Goal: Transaction & Acquisition: Book appointment/travel/reservation

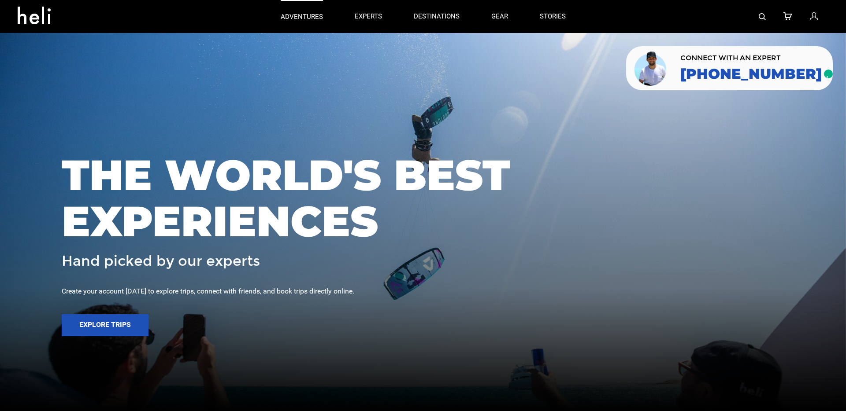
click at [315, 11] on link "adventures" at bounding box center [302, 16] width 42 height 33
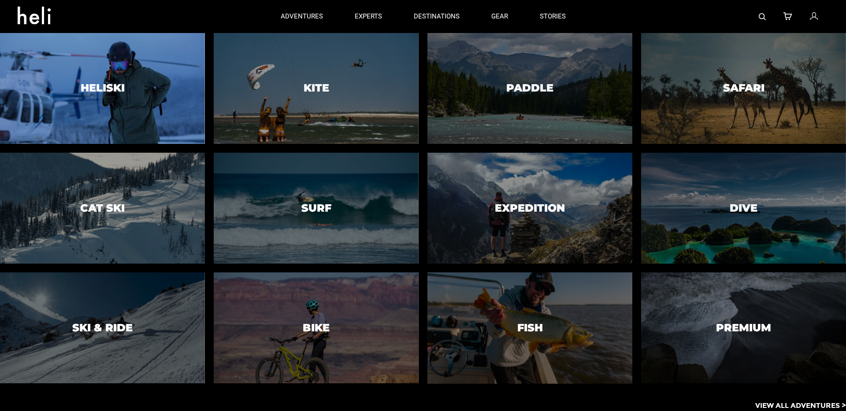
click at [153, 55] on div at bounding box center [102, 88] width 209 height 113
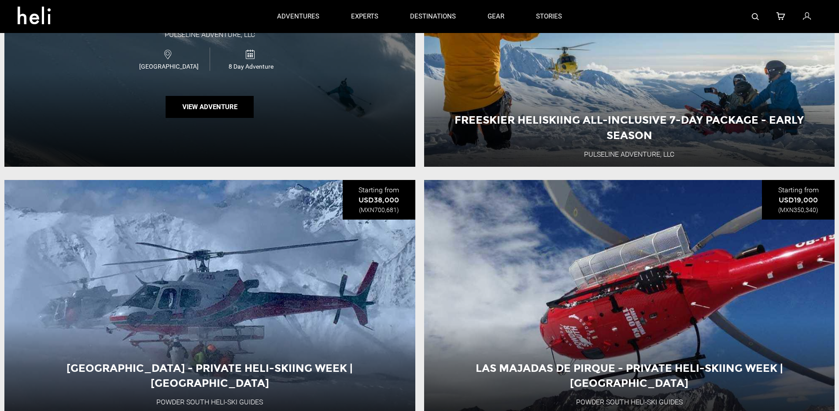
scroll to position [742, 0]
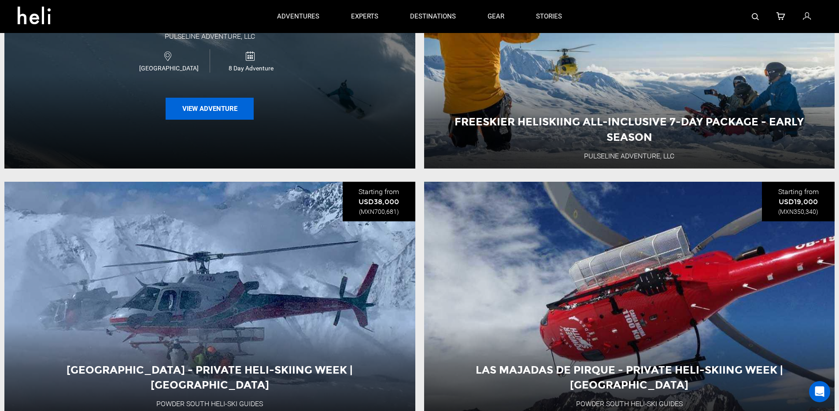
click at [220, 114] on button "View Adventure" at bounding box center [210, 109] width 88 height 22
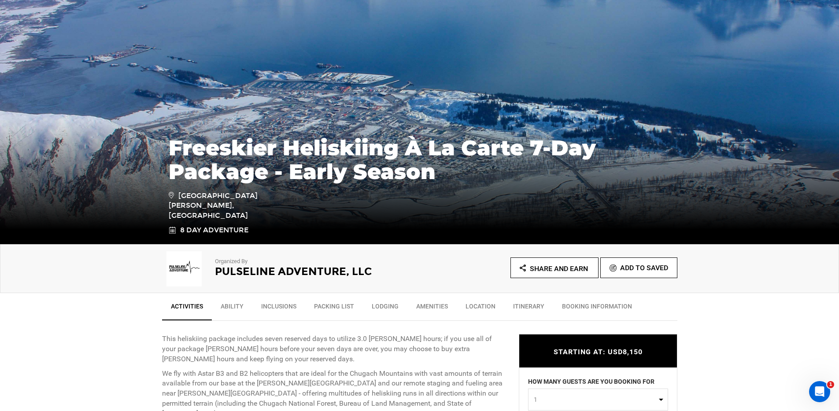
scroll to position [147, 0]
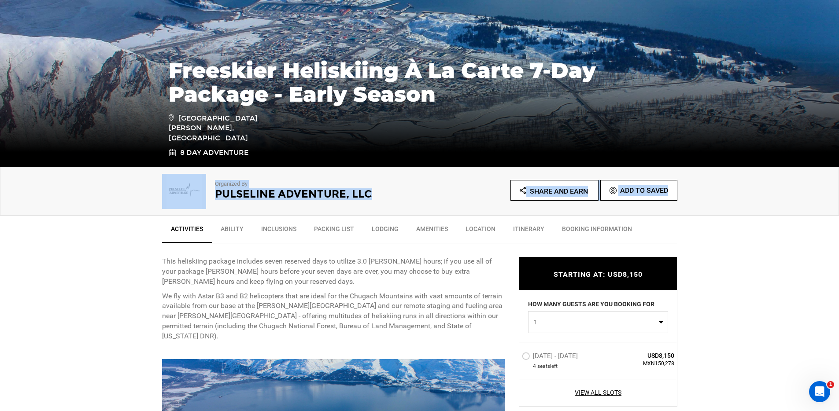
drag, startPoint x: 374, startPoint y: 184, endPoint x: 489, endPoint y: 193, distance: 114.4
click at [487, 193] on div "Organized By Pulseline Adventure, LLC Share and Earn Add To Saved" at bounding box center [419, 191] width 839 height 49
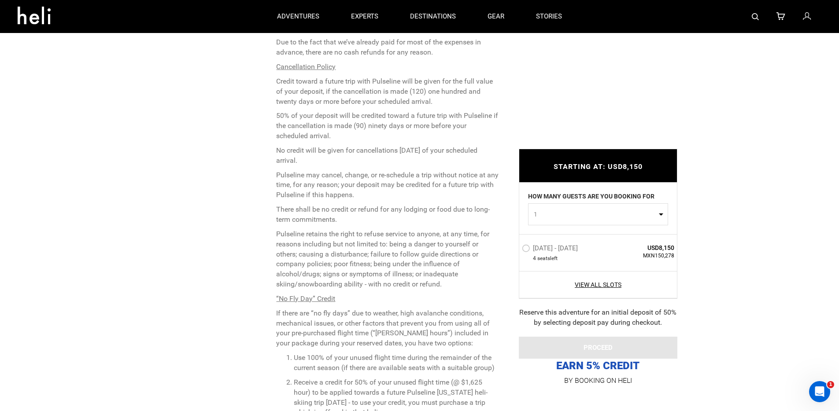
scroll to position [2139, 0]
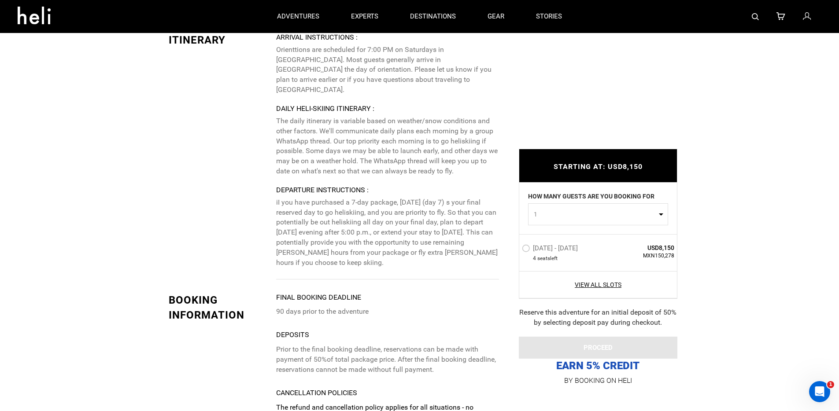
drag, startPoint x: 389, startPoint y: 311, endPoint x: 346, endPoint y: 165, distance: 151.9
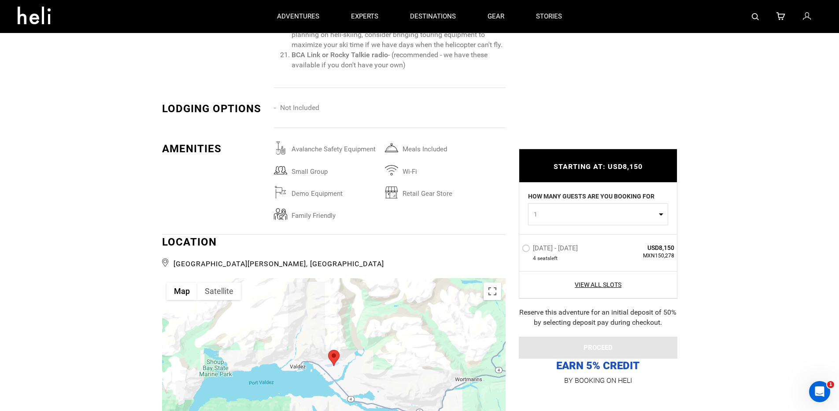
scroll to position [1254, 0]
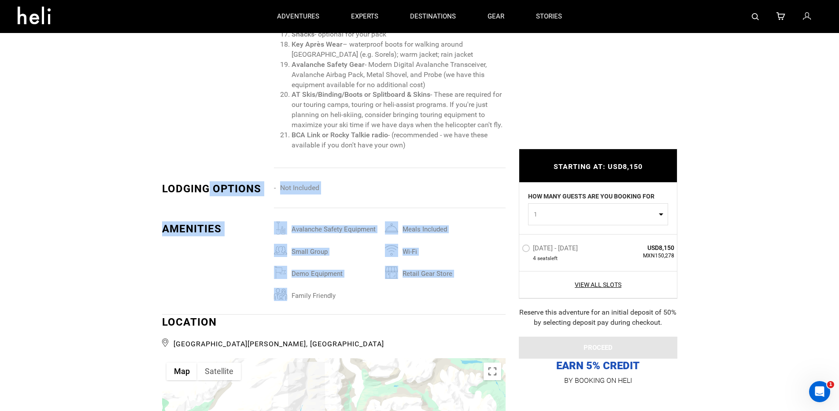
drag, startPoint x: 206, startPoint y: 153, endPoint x: 389, endPoint y: 262, distance: 212.7
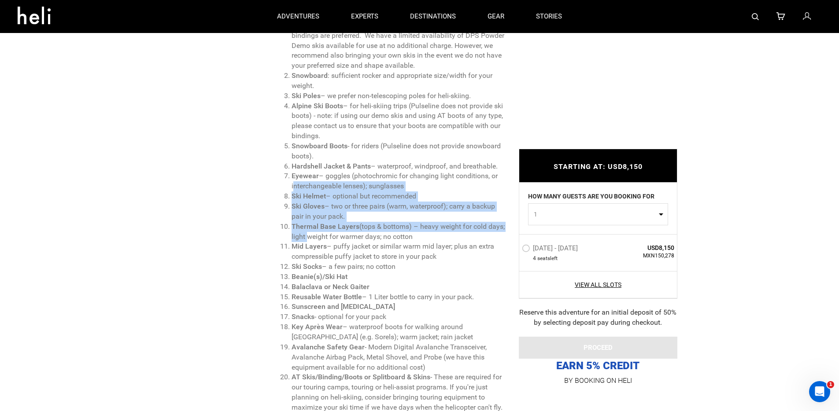
drag, startPoint x: 270, startPoint y: 158, endPoint x: 320, endPoint y: 221, distance: 80.5
click at [320, 221] on ol "Big Mountain Powder Skis : at least 105mm underfoot (we recommend 110mm or wide…" at bounding box center [389, 216] width 231 height 433
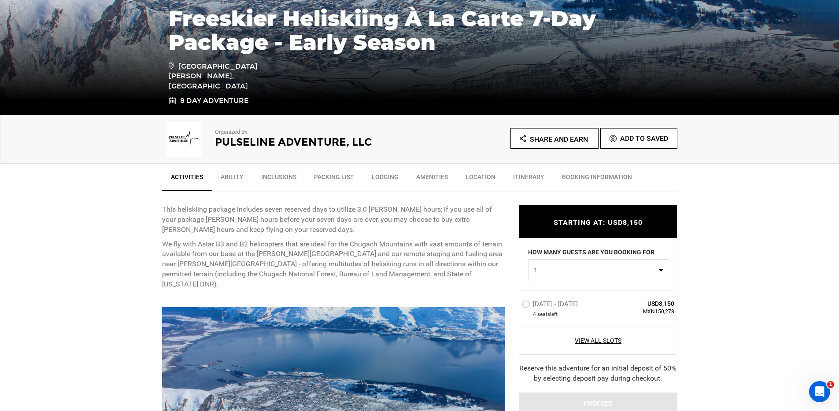
scroll to position [199, 0]
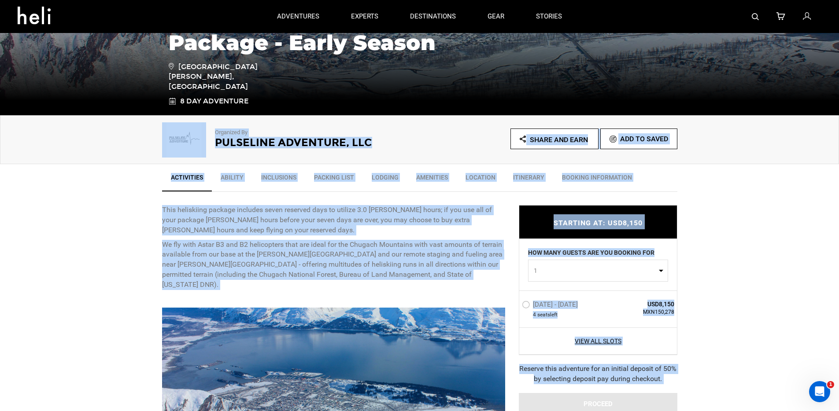
drag, startPoint x: 233, startPoint y: 189, endPoint x: 668, endPoint y: 397, distance: 482.3
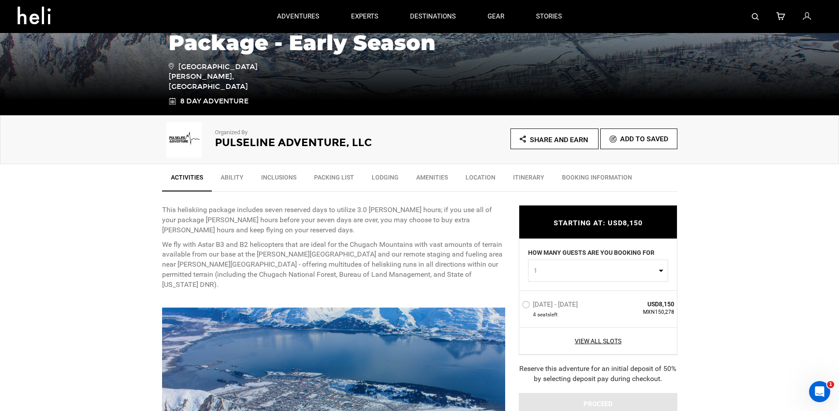
click at [805, 19] on icon at bounding box center [807, 16] width 8 height 11
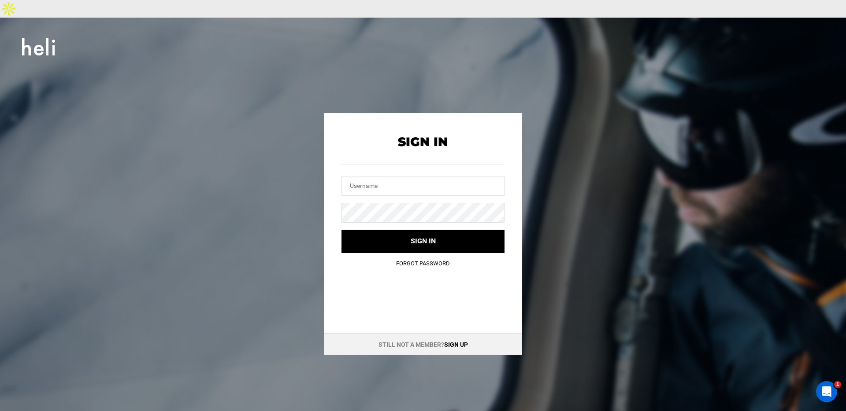
click at [96, 60] on div "Sign In Sign In Sign in Forgot Password Still not a member? Sign up" at bounding box center [423, 223] width 846 height 411
click at [44, 34] on icon at bounding box center [38, 46] width 33 height 25
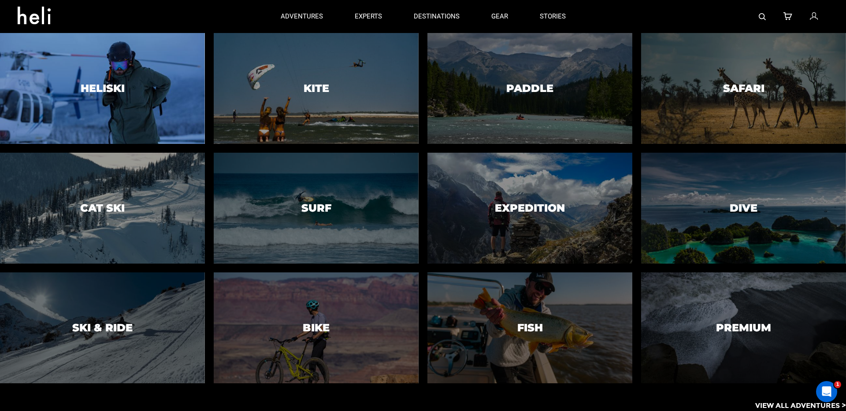
click at [179, 66] on div at bounding box center [102, 88] width 209 height 113
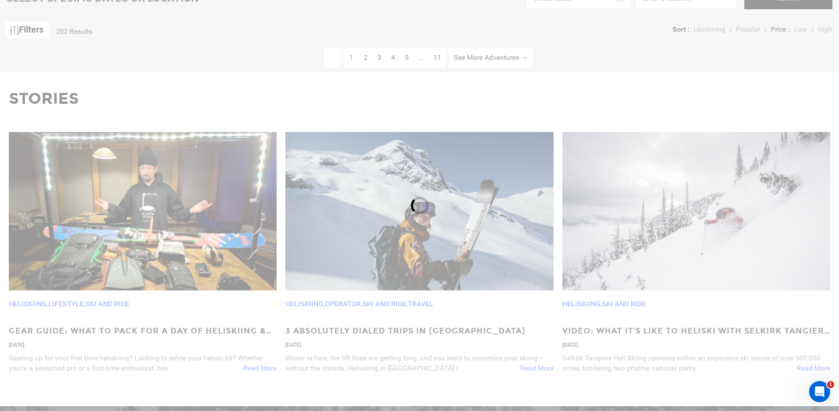
scroll to position [491, 0]
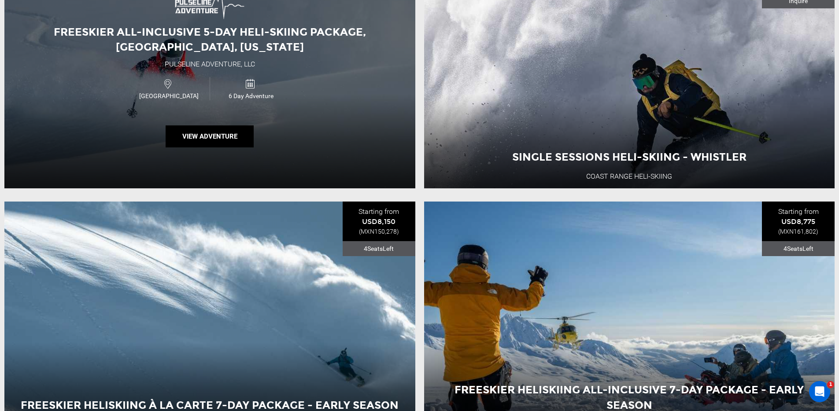
click at [339, 67] on div "Freeskier All-Inclusive 5-Day Heli-Skiing Package, [GEOGRAPHIC_DATA], [US_STATE…" at bounding box center [209, 71] width 411 height 235
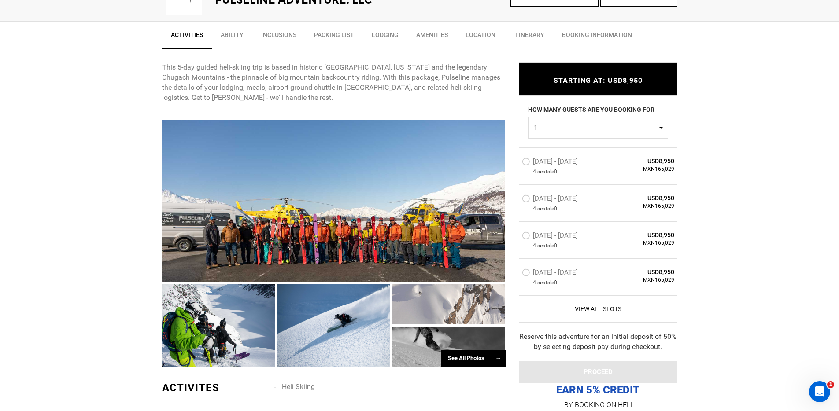
scroll to position [500, 0]
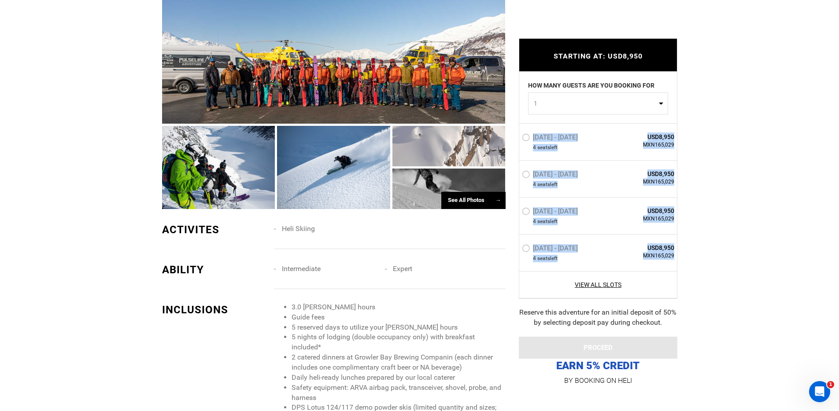
drag, startPoint x: 526, startPoint y: 115, endPoint x: 674, endPoint y: 257, distance: 205.9
click at [674, 257] on div "HOW MANY GUESTS ARE YOU BOOKING FOR 1 0 1 2 3 4 0 1 2 3 4 [DATE] - [DATE] 4 sea…" at bounding box center [598, 186] width 159 height 228
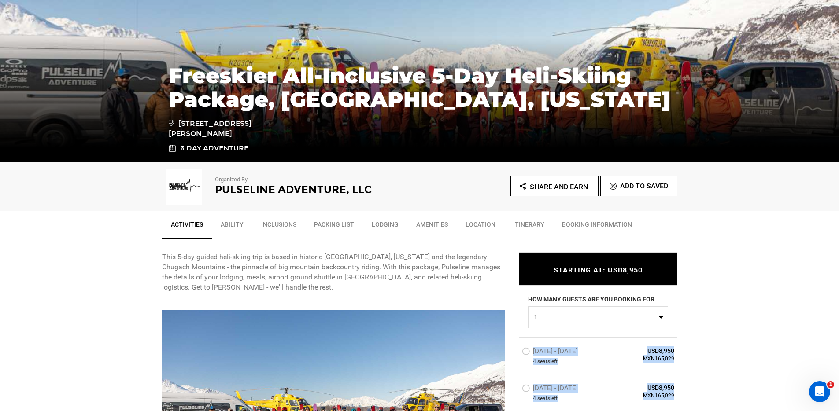
scroll to position [241, 0]
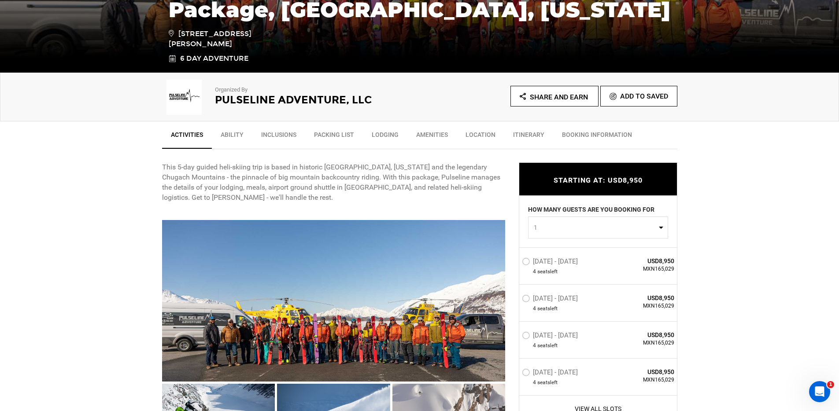
click at [488, 177] on p "This 5-day guided heli-skiing trip is based in historic [GEOGRAPHIC_DATA], [US_…" at bounding box center [334, 183] width 344 height 40
drag, startPoint x: 502, startPoint y: 212, endPoint x: 688, endPoint y: 371, distance: 245.0
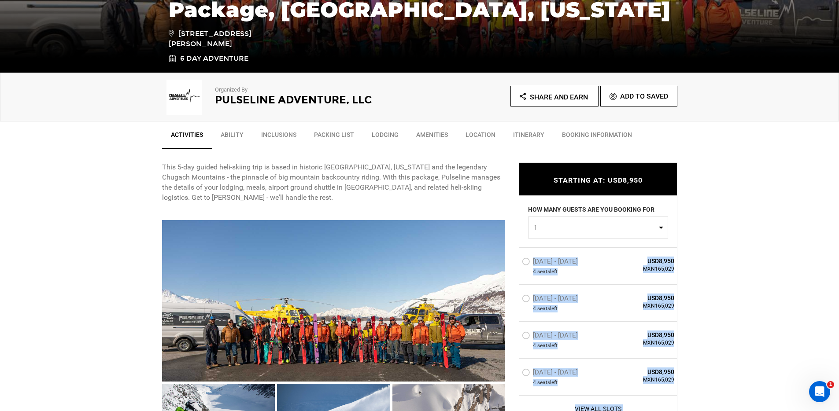
drag, startPoint x: 500, startPoint y: 228, endPoint x: 621, endPoint y: 236, distance: 121.0
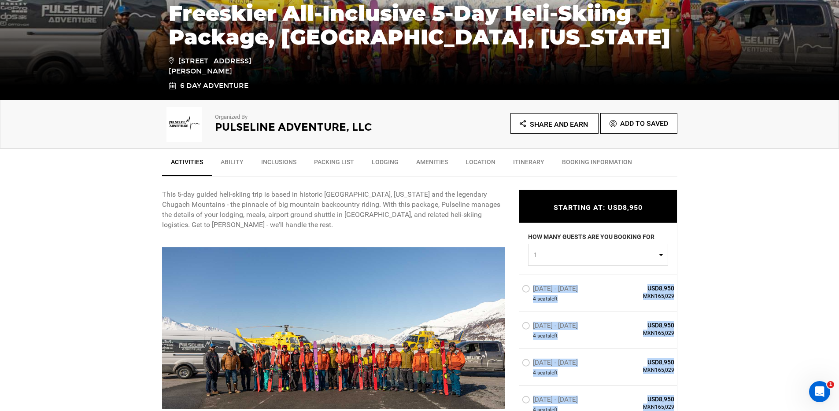
scroll to position [318, 0]
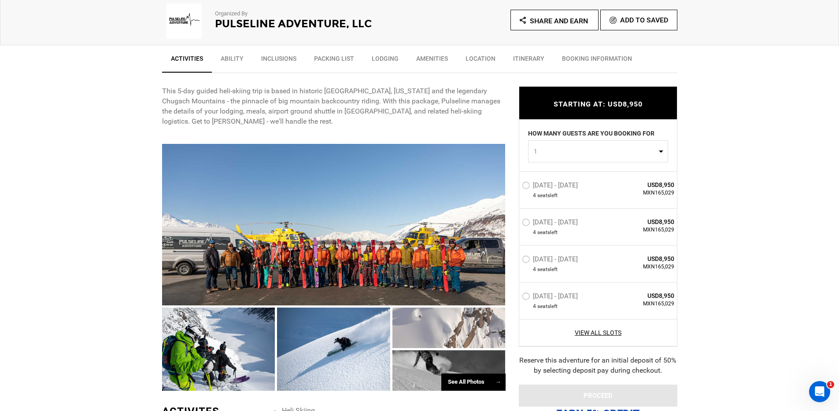
click at [399, 93] on p "This 5-day guided heli-skiing trip is based in historic [GEOGRAPHIC_DATA], [US_…" at bounding box center [334, 106] width 344 height 40
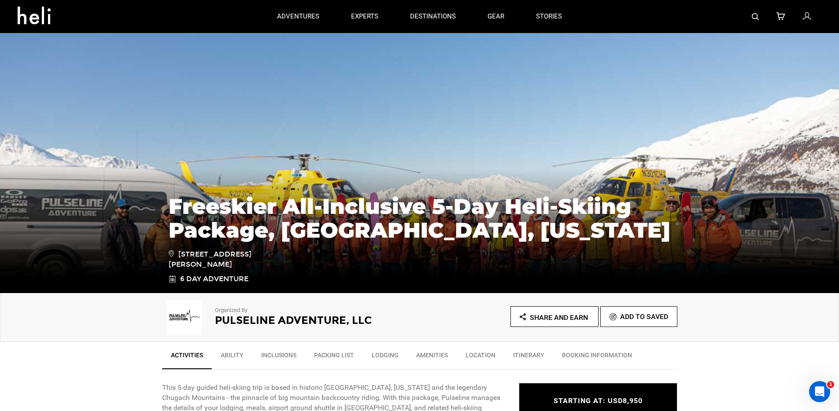
scroll to position [0, 0]
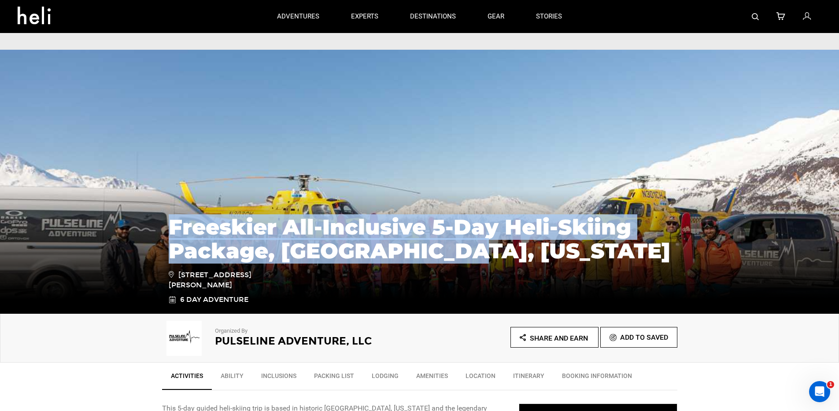
drag, startPoint x: 155, startPoint y: 198, endPoint x: 459, endPoint y: 238, distance: 307.5
click at [459, 238] on div "Freeskier All-Inclusive 5-Day Heli-Skiing Package, [GEOGRAPHIC_DATA], [US_STATE…" at bounding box center [419, 248] width 839 height 132
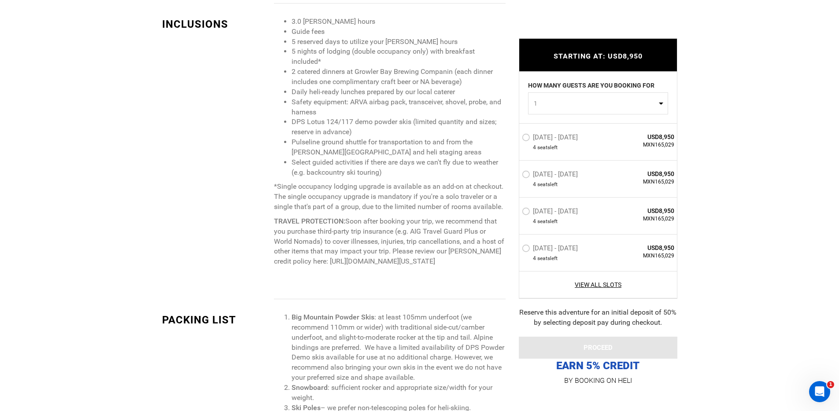
drag, startPoint x: 173, startPoint y: 85, endPoint x: 552, endPoint y: 411, distance: 500.4
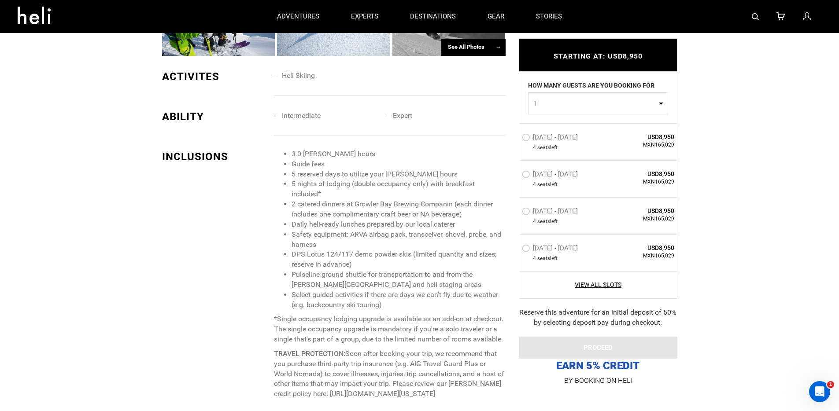
scroll to position [564, 0]
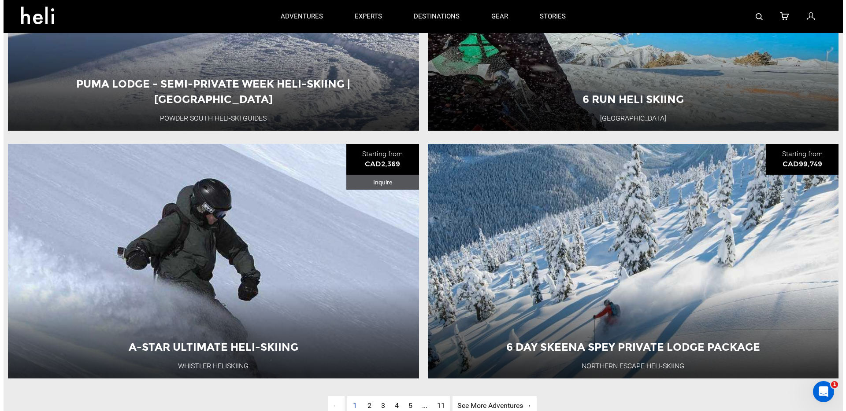
scroll to position [2553, 0]
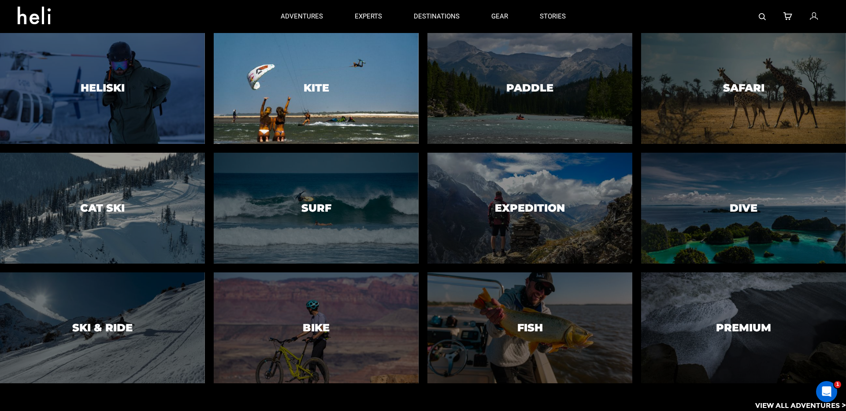
click at [304, 85] on h3 "Kite" at bounding box center [317, 88] width 26 height 11
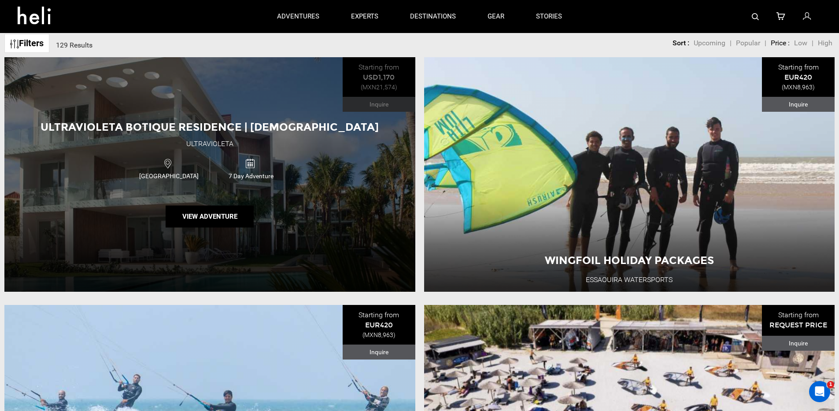
scroll to position [300, 0]
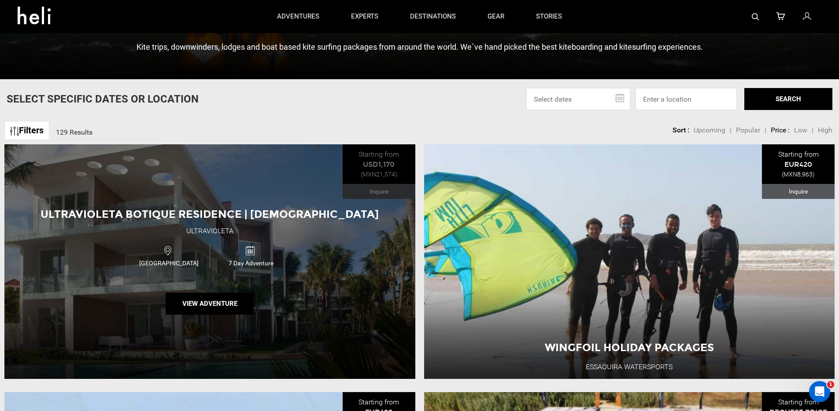
click at [337, 186] on div "Ultravioleta Botique Residence | [DEMOGRAPHIC_DATA] Ultravioleta [DEMOGRAPHIC_D…" at bounding box center [209, 261] width 411 height 235
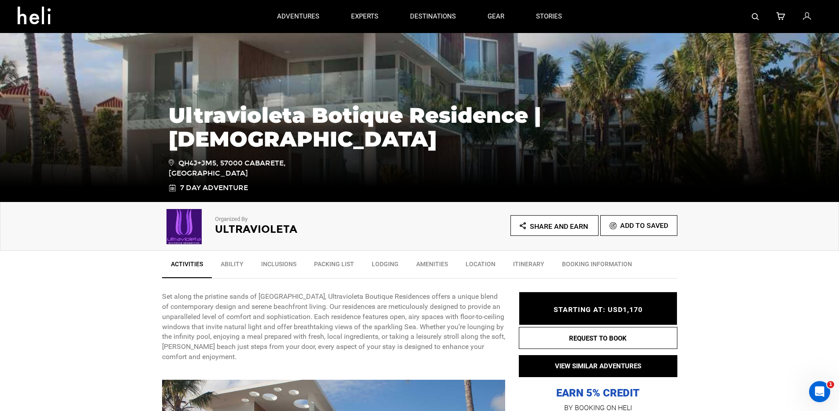
scroll to position [561, 0]
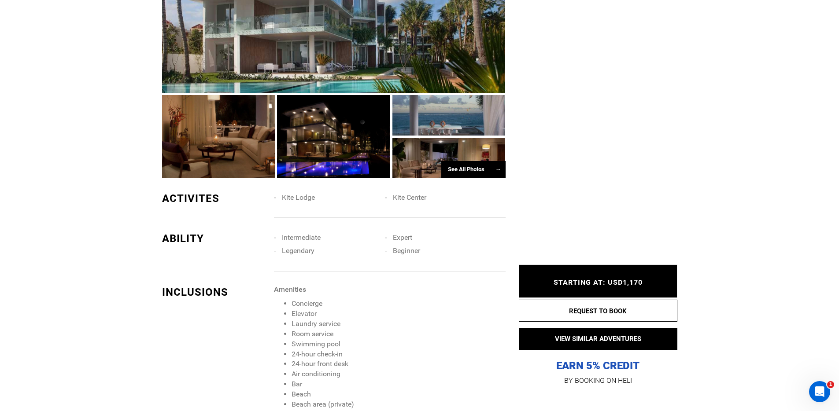
click at [620, 270] on div "STARTING AT: USD1,170 STARTING AT: USD1,170" at bounding box center [598, 281] width 159 height 33
click at [618, 274] on div "STARTING AT: USD1,170 STARTING AT: USD1,170" at bounding box center [598, 281] width 159 height 33
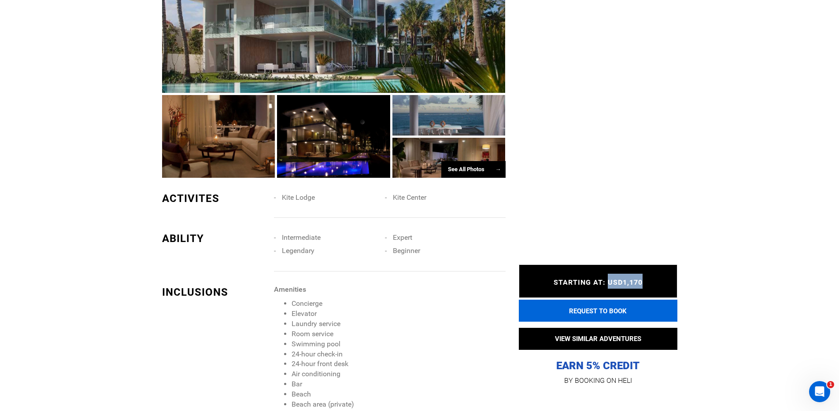
click at [593, 303] on button "REQUEST TO BOOK" at bounding box center [598, 311] width 159 height 22
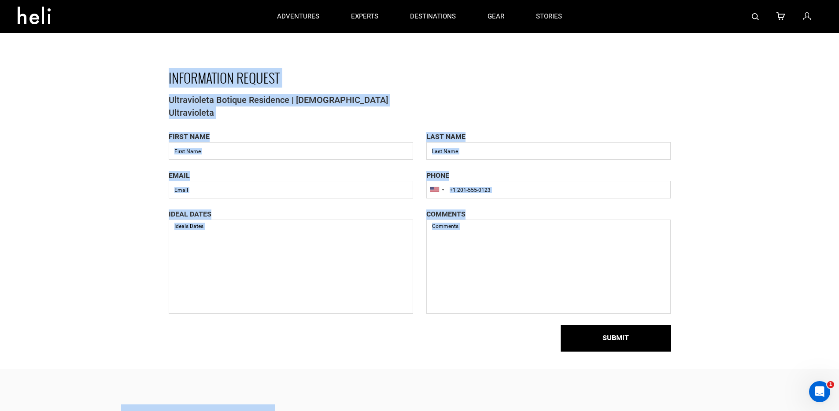
drag, startPoint x: 134, startPoint y: 53, endPoint x: 708, endPoint y: 315, distance: 630.2
click at [660, 323] on div "INFORMATION REQUEST Ultravioleta Botique Residence | [DEMOGRAPHIC_DATA] Ultravi…" at bounding box center [419, 194] width 839 height 352
click at [275, 13] on div "adventures experts destinations gear stories" at bounding box center [419, 16] width 317 height 33
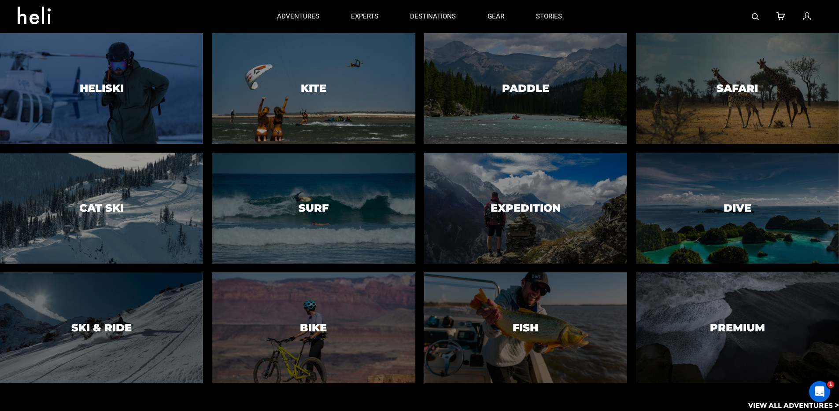
click at [279, 12] on div "adventures experts destinations gear stories" at bounding box center [419, 16] width 317 height 33
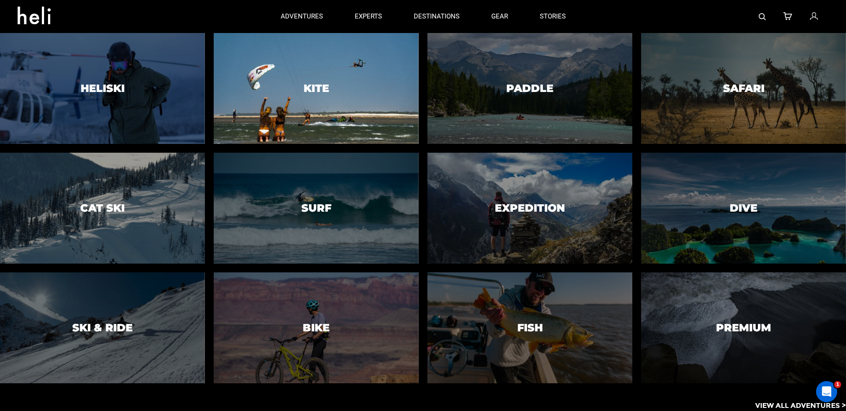
click at [365, 79] on div at bounding box center [315, 88] width 209 height 113
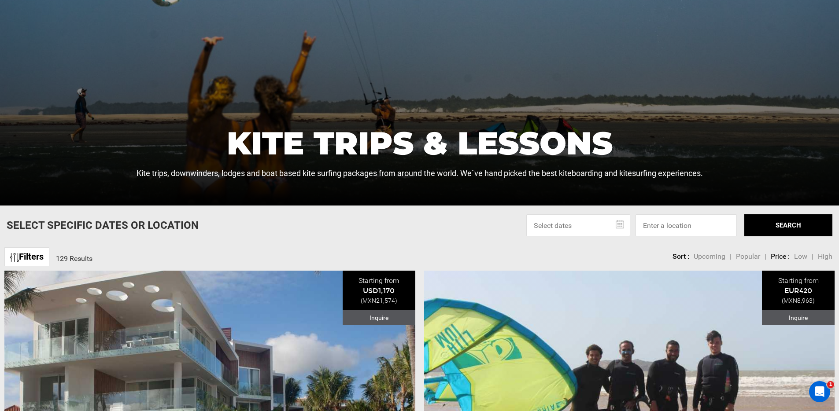
scroll to position [578, 0]
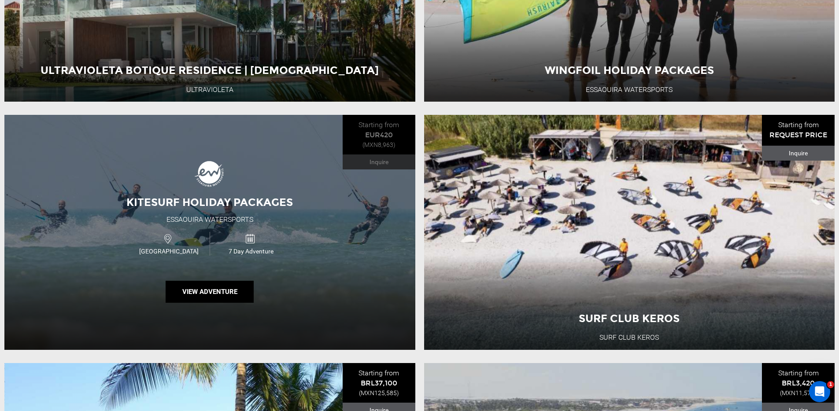
click at [324, 150] on div "Kitesurf Holiday Packages [GEOGRAPHIC_DATA] Watersports [GEOGRAPHIC_DATA] 7 Day…" at bounding box center [209, 232] width 411 height 235
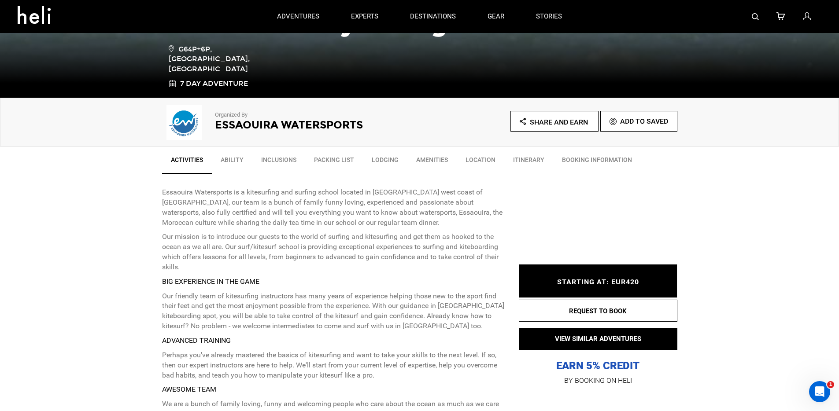
scroll to position [355, 0]
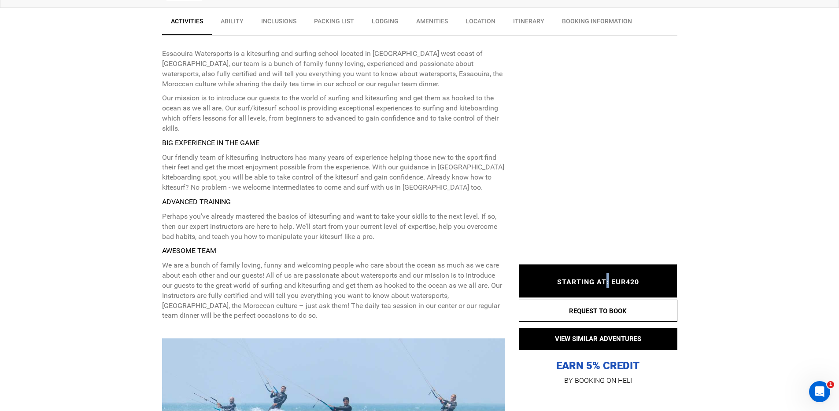
click at [607, 278] on span "STARTING AT: EUR420" at bounding box center [598, 282] width 82 height 8
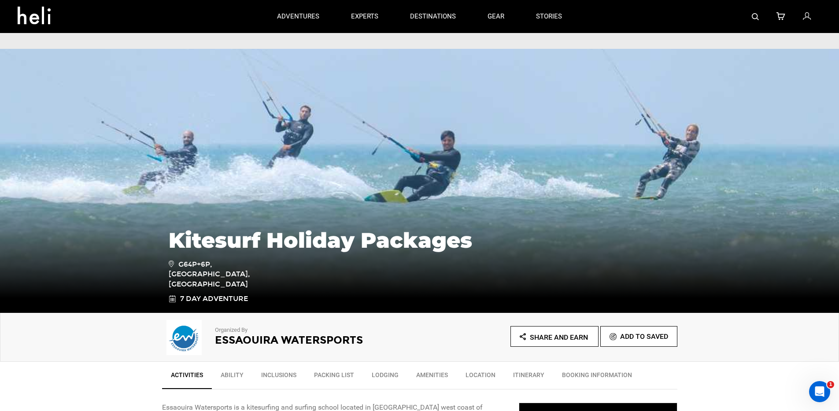
scroll to position [0, 0]
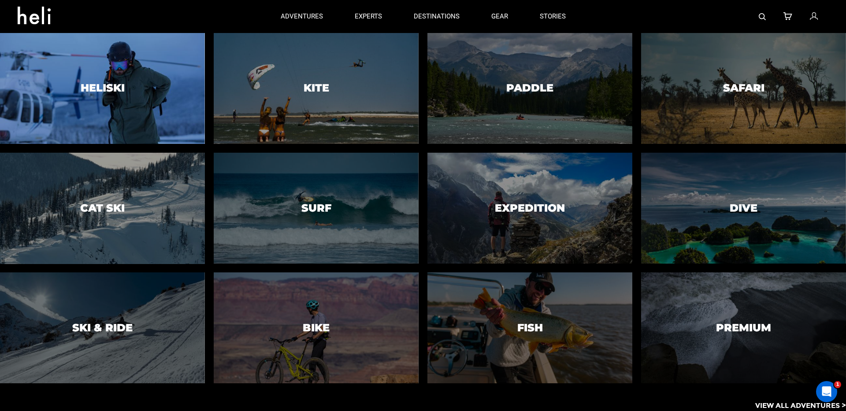
click at [123, 71] on div at bounding box center [102, 88] width 209 height 113
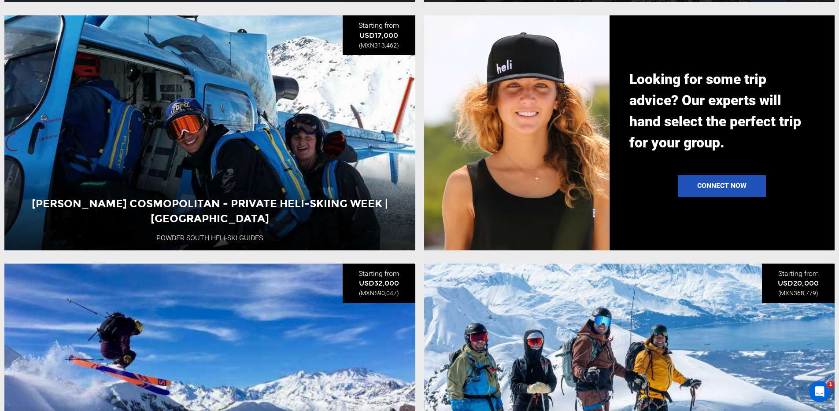
scroll to position [2060, 0]
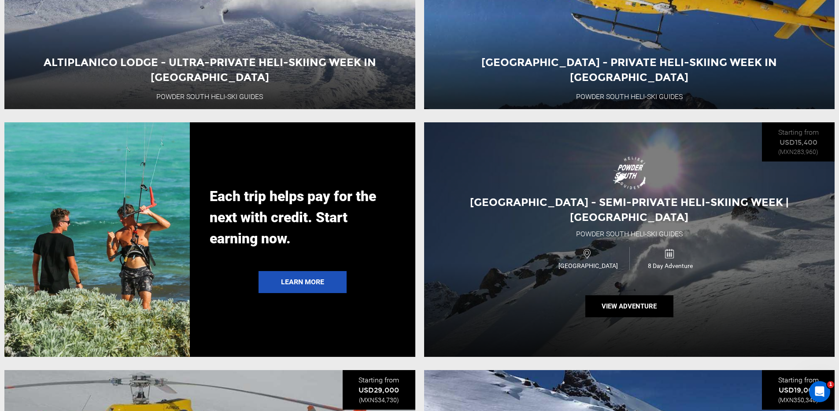
click at [762, 163] on div "Altiplanico Lodge - Semi-Private Heli-Skiing Week | [GEOGRAPHIC_DATA] Powder [G…" at bounding box center [629, 239] width 411 height 235
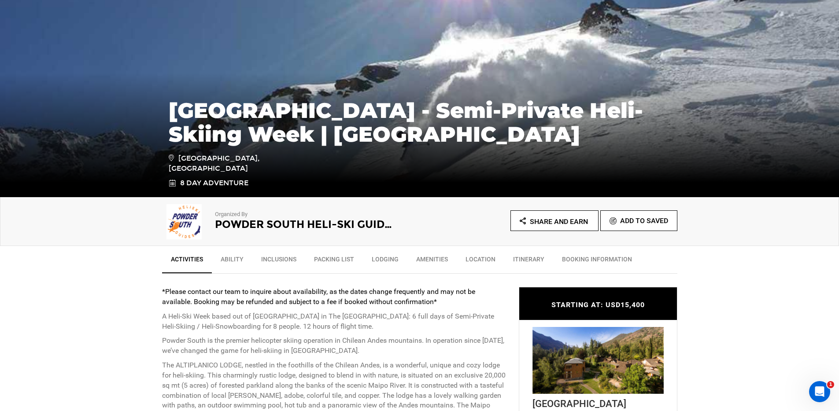
scroll to position [392, 0]
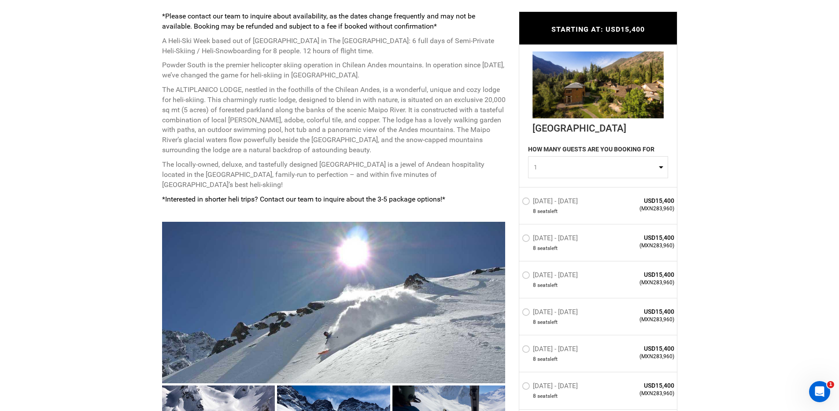
click at [515, 195] on div "STARTING AT: USD15,400 STARTING AT: USD15,400 [GEOGRAPHIC_DATA] HOW MANY GUESTS…" at bounding box center [592, 322] width 172 height 648
click at [526, 197] on label "[DATE] - [DATE]" at bounding box center [551, 202] width 58 height 11
click at [516, 196] on input "[DATE] - [DATE]" at bounding box center [516, 205] width 0 height 19
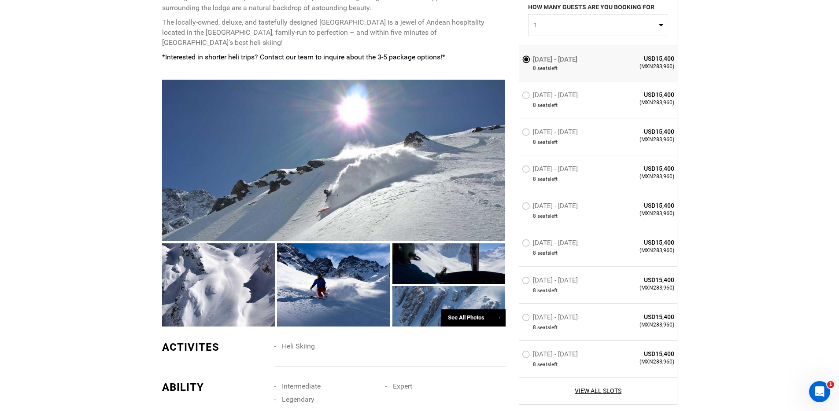
scroll to position [581, 0]
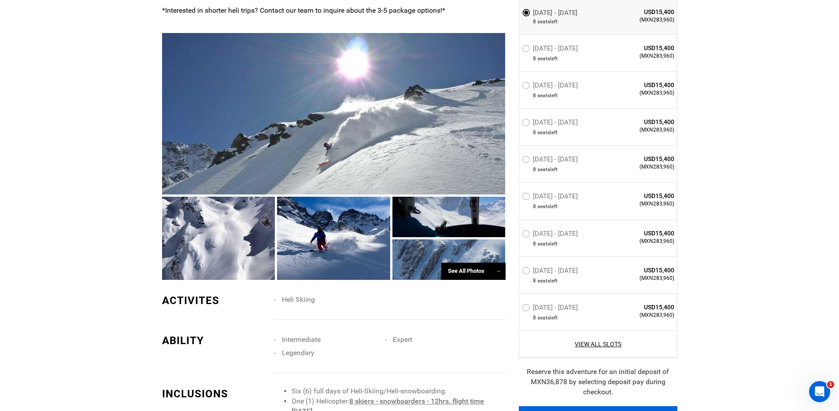
click at [601, 407] on button "PROCEED" at bounding box center [598, 418] width 159 height 22
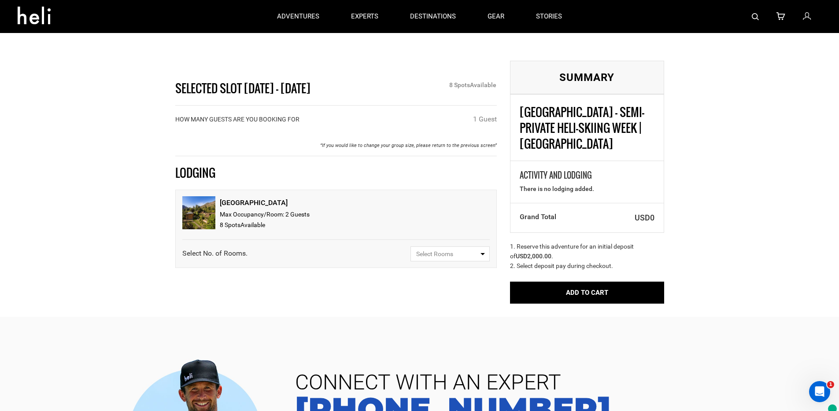
click at [456, 250] on span "Select Rooms" at bounding box center [447, 254] width 62 height 9
click at [426, 280] on link "1" at bounding box center [450, 288] width 78 height 16
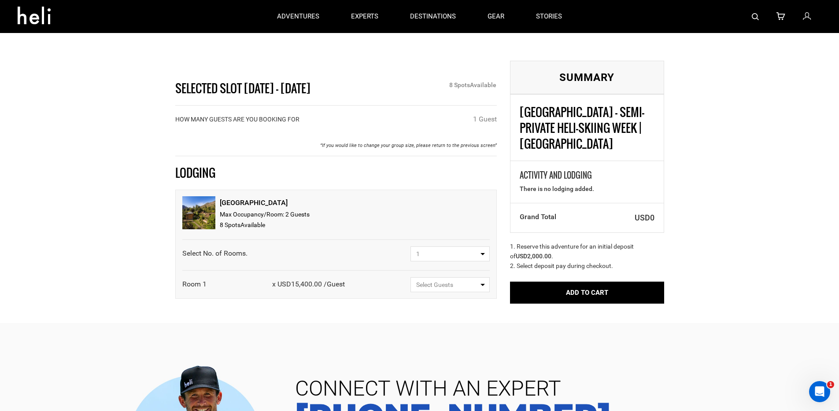
click at [426, 278] on button "Select Guests" at bounding box center [450, 285] width 79 height 15
click at [428, 278] on button "Select Guests" at bounding box center [450, 285] width 79 height 15
click at [459, 278] on button "Select Guests" at bounding box center [450, 285] width 79 height 15
click at [434, 250] on span "1" at bounding box center [447, 254] width 62 height 9
click at [421, 280] on link "1" at bounding box center [450, 288] width 78 height 16
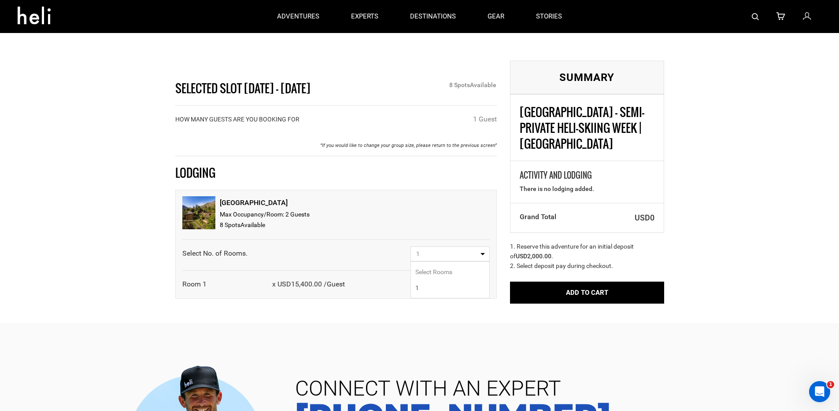
select select "1"
click at [619, 212] on span "USD0" at bounding box center [618, 217] width 74 height 11
click at [438, 281] on span "Select Guests" at bounding box center [447, 285] width 62 height 9
click at [425, 315] on span "1 Guest" at bounding box center [425, 318] width 21 height 7
select select "1"
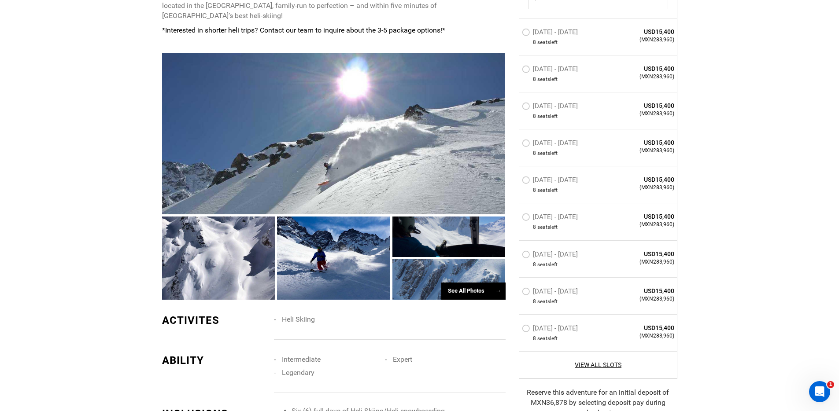
scroll to position [780, 0]
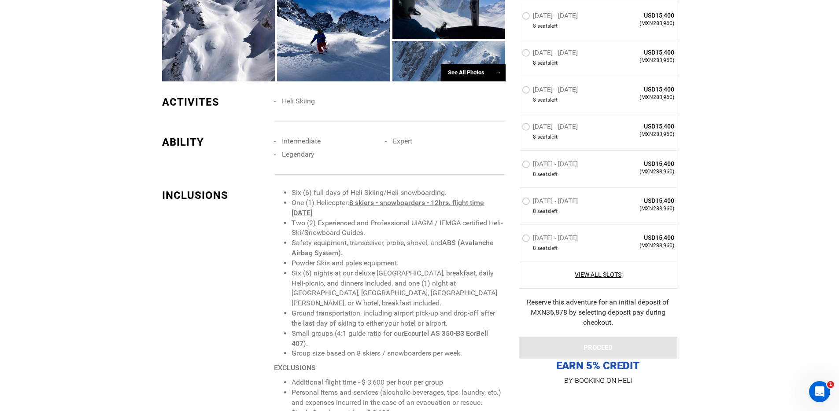
click at [526, 203] on label "[DATE] - [DATE]" at bounding box center [551, 202] width 58 height 11
click at [516, 203] on input "[DATE] - [DATE]" at bounding box center [516, 205] width 0 height 19
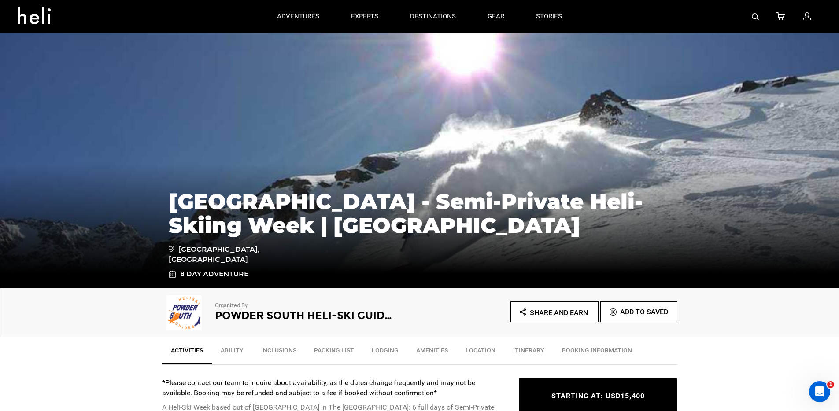
scroll to position [0, 0]
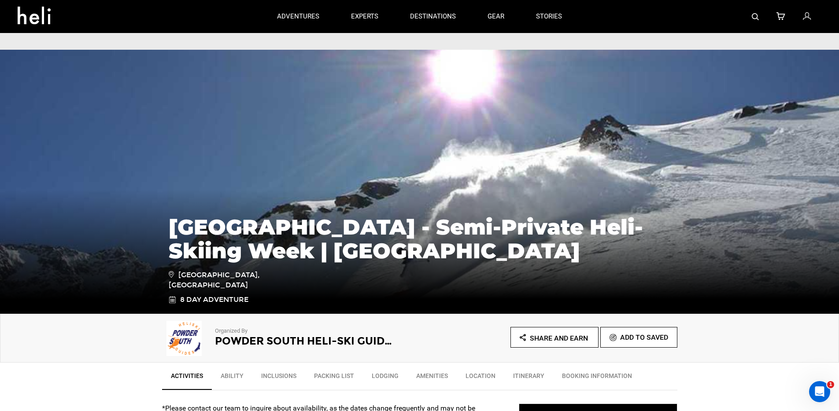
click at [813, 19] on div at bounding box center [700, 16] width 244 height 33
click at [811, 16] on icon at bounding box center [807, 16] width 8 height 11
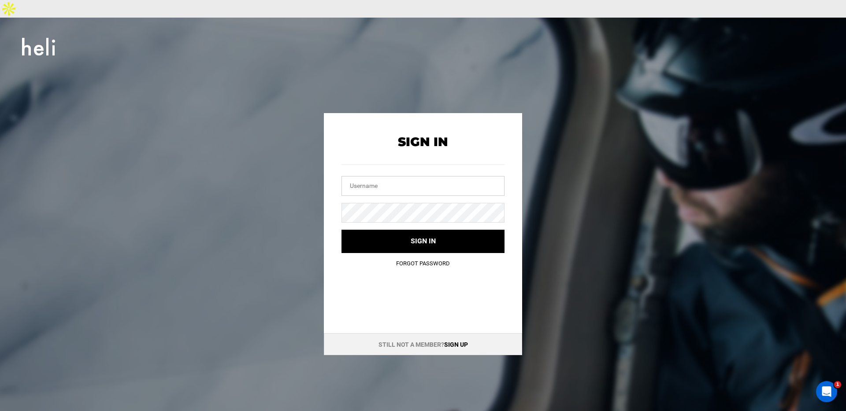
click at [363, 176] on input "text" at bounding box center [422, 186] width 163 height 20
click at [477, 179] on form "Sign In Sign in Forgot Password" at bounding box center [422, 194] width 163 height 118
click at [422, 176] on input "text" at bounding box center [422, 186] width 163 height 20
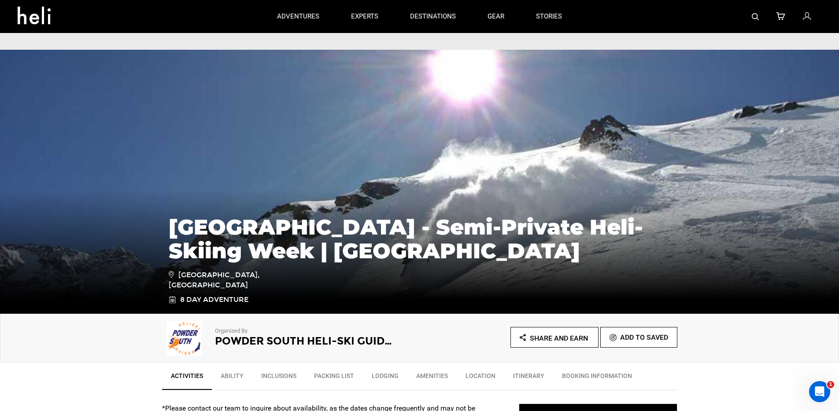
click at [805, 14] on icon at bounding box center [807, 16] width 8 height 11
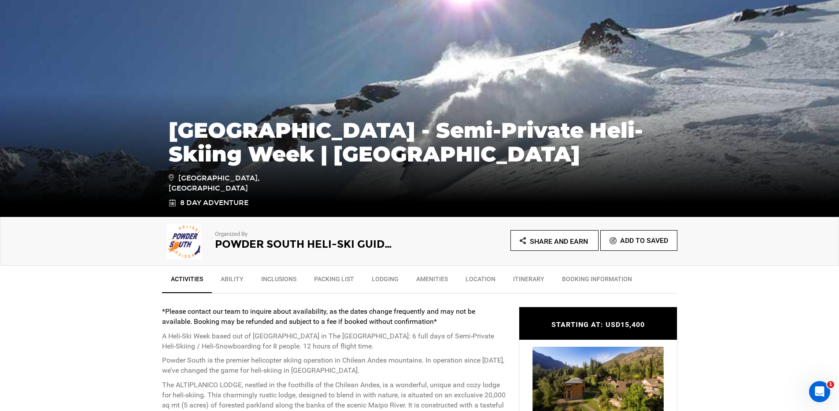
scroll to position [189, 0]
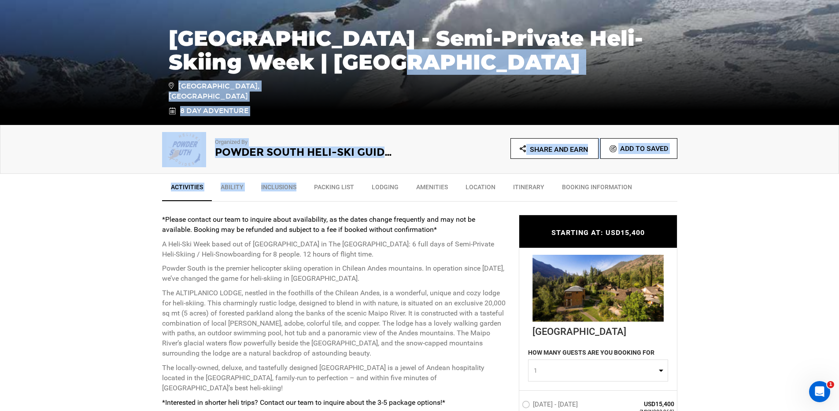
drag, startPoint x: 187, startPoint y: 136, endPoint x: 263, endPoint y: 173, distance: 84.1
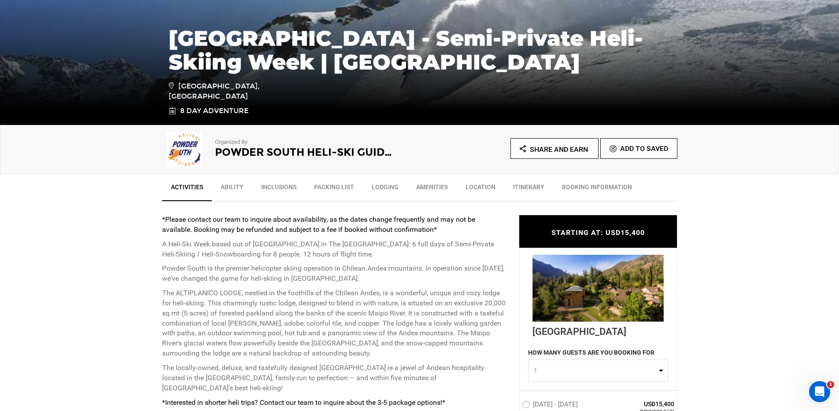
click at [305, 174] on ul "Activities Ability Inclusions Packing List Lodging Amenities Location Itinerary…" at bounding box center [419, 188] width 515 height 28
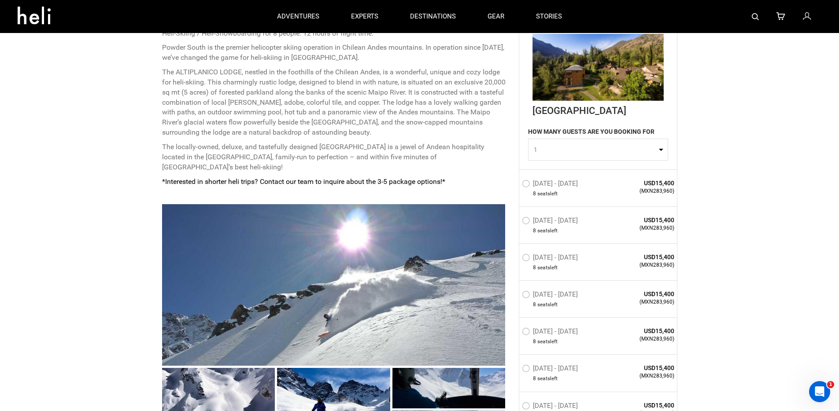
scroll to position [263, 0]
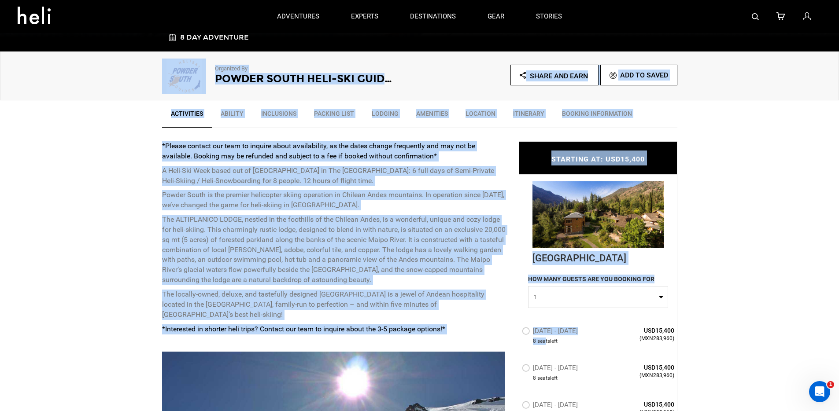
drag, startPoint x: 113, startPoint y: 72, endPoint x: 537, endPoint y: 313, distance: 488.1
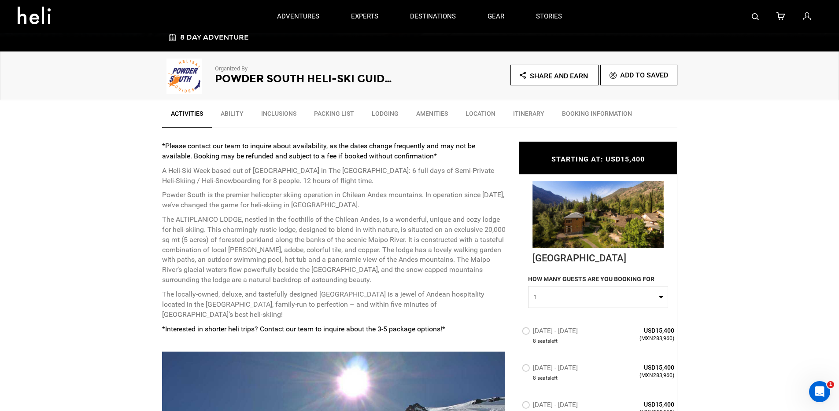
drag, startPoint x: 800, startPoint y: 285, endPoint x: 754, endPoint y: 281, distance: 46.9
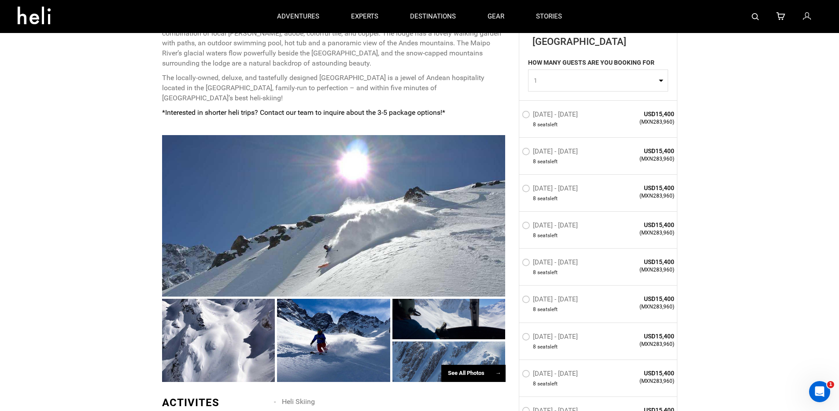
scroll to position [790, 0]
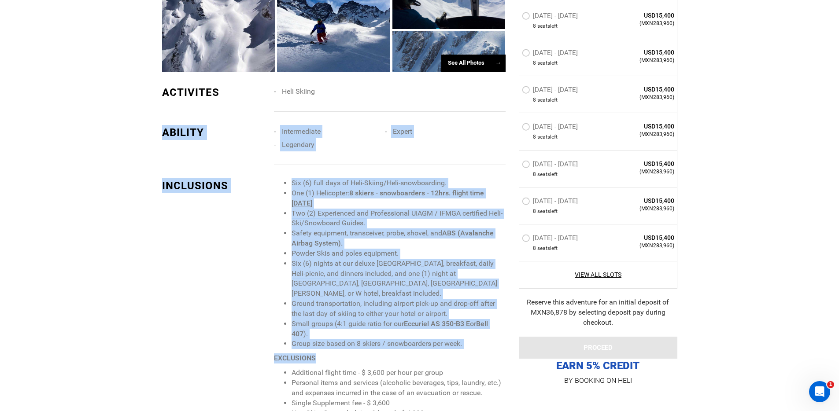
drag, startPoint x: 212, startPoint y: 124, endPoint x: 468, endPoint y: 329, distance: 328.4
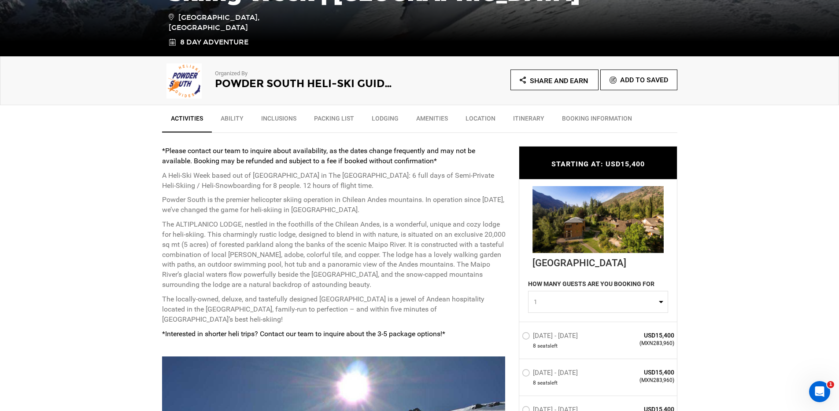
scroll to position [437, 0]
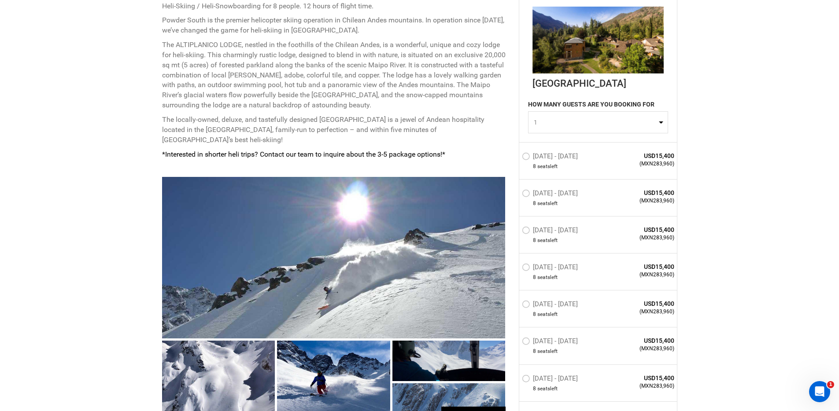
click at [535, 189] on label "[DATE] - [DATE]" at bounding box center [551, 194] width 58 height 11
click at [516, 188] on input "[DATE] - [DATE]" at bounding box center [516, 197] width 0 height 19
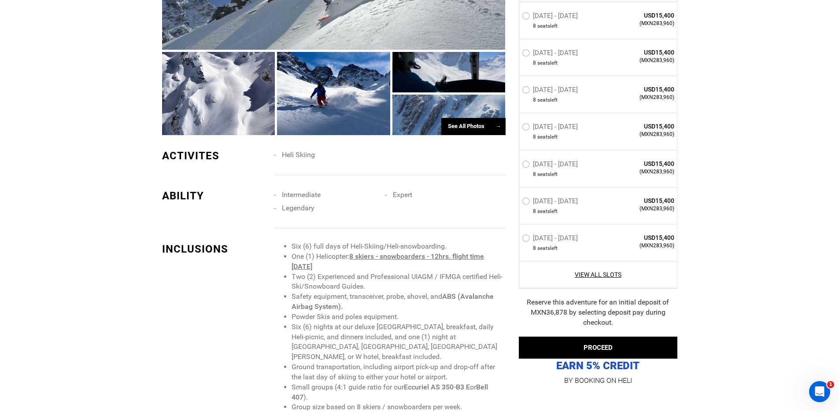
scroll to position [733, 0]
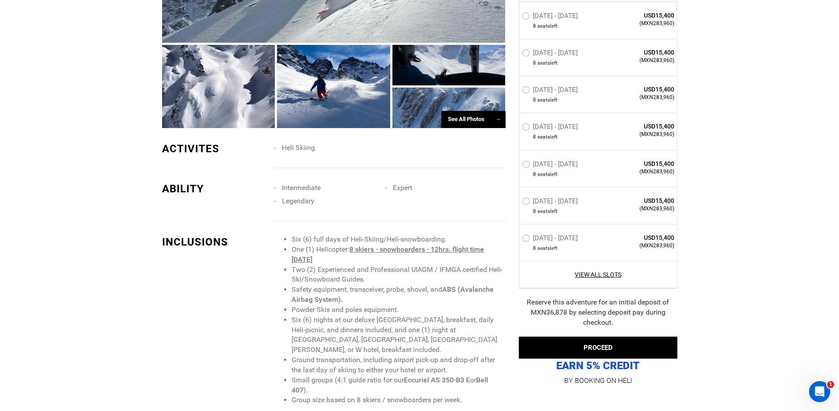
click at [539, 225] on div "[DATE] - [DATE] 8 seat s left USD15,400 (MXN283,960)" at bounding box center [598, 242] width 158 height 37
click at [532, 212] on span "8 seat s left" at bounding box center [566, 211] width 89 height 7
click at [529, 197] on div "[DATE] - [DATE] 8 seat s left" at bounding box center [566, 205] width 89 height 19
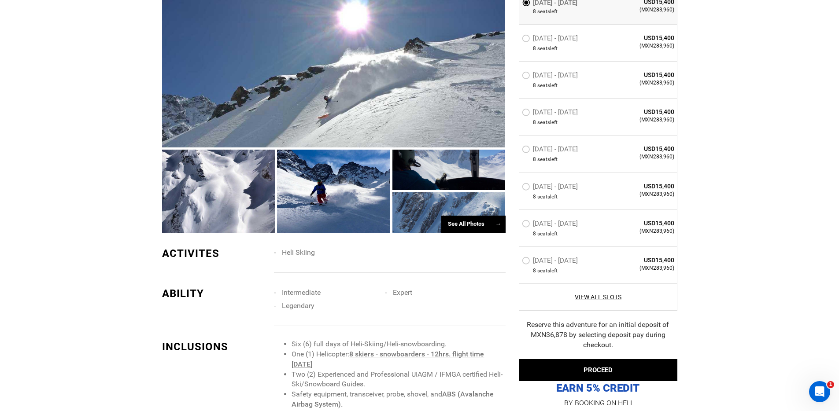
scroll to position [641, 0]
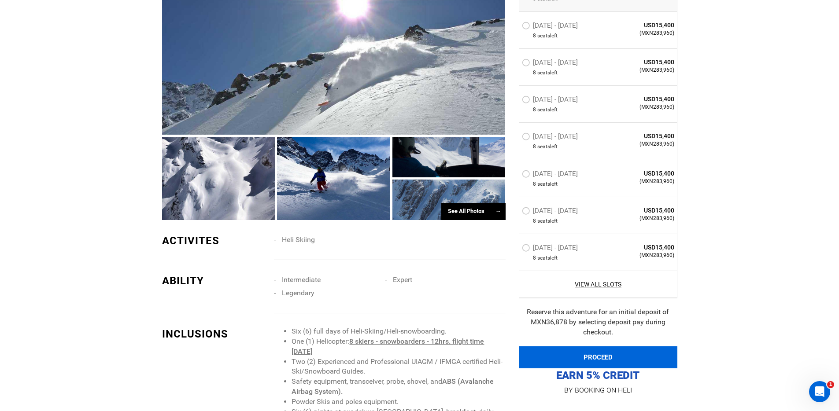
click at [611, 347] on button "PROCEED" at bounding box center [598, 358] width 159 height 22
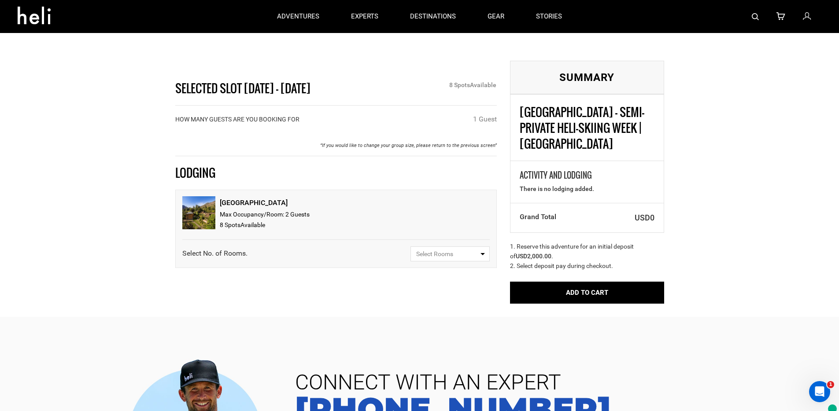
click at [702, 290] on div "Selected Slot [DATE] - [DATE] 8 Spot s Available HOW MANY GUESTS ARE YOU BOOKIN…" at bounding box center [419, 168] width 839 height 300
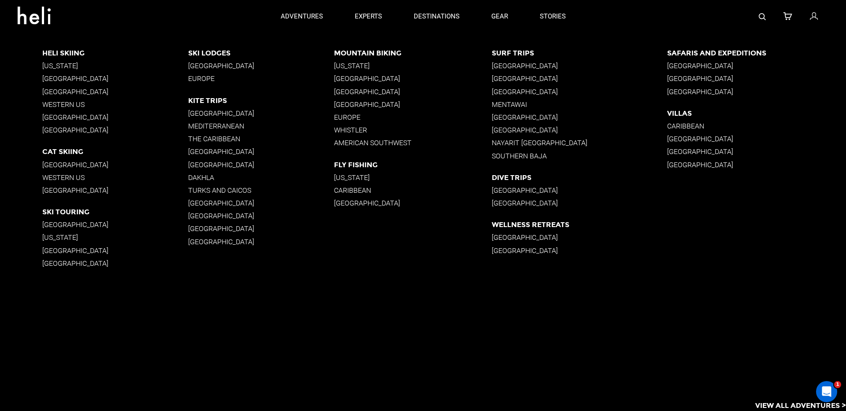
drag, startPoint x: 505, startPoint y: 366, endPoint x: 526, endPoint y: 380, distance: 25.2
click at [505, 368] on app-destinations-list "Heli Skiing [US_STATE] [GEOGRAPHIC_DATA] [GEOGRAPHIC_DATA] Western [GEOGRAPHIC_…" at bounding box center [423, 222] width 846 height 378
click at [685, 393] on app-destinations-list "Heli Skiing [US_STATE] [GEOGRAPHIC_DATA] [GEOGRAPHIC_DATA] Western [GEOGRAPHIC_…" at bounding box center [423, 222] width 846 height 378
click at [816, 13] on div at bounding box center [704, 16] width 247 height 33
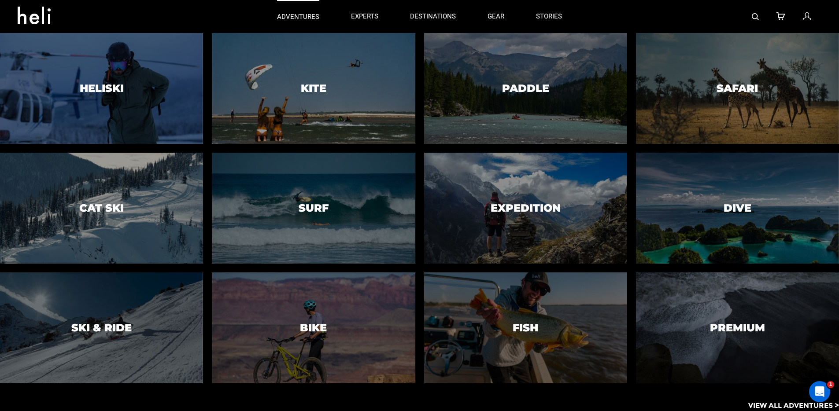
click at [302, 19] on p "adventures" at bounding box center [298, 16] width 42 height 9
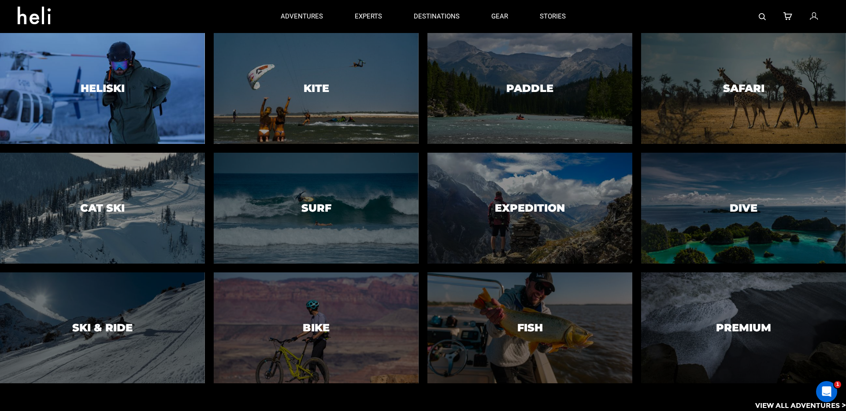
click at [160, 70] on div at bounding box center [102, 88] width 209 height 113
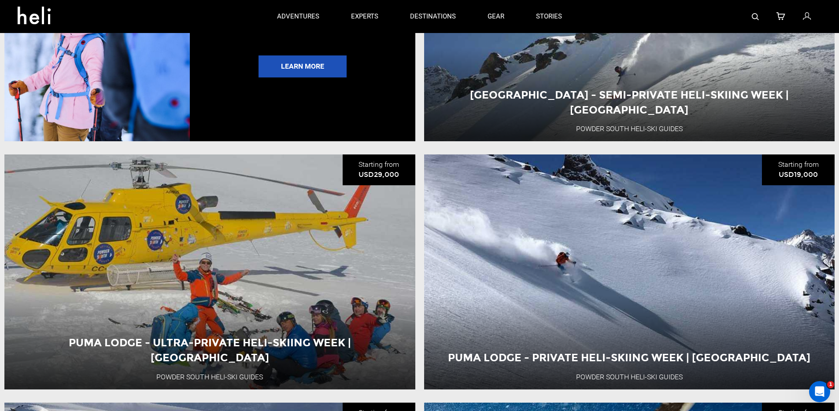
scroll to position [2266, 0]
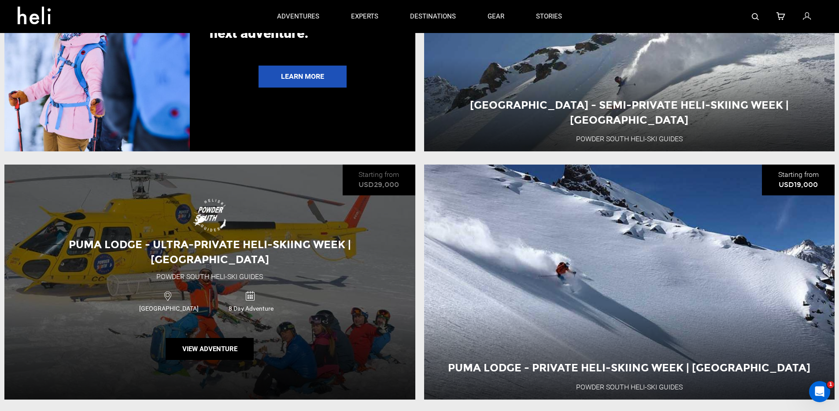
click at [243, 216] on div "Puma Lodge - Ultra-Private Heli-Skiing Week | [GEOGRAPHIC_DATA] Powder [GEOGRAP…" at bounding box center [209, 282] width 411 height 235
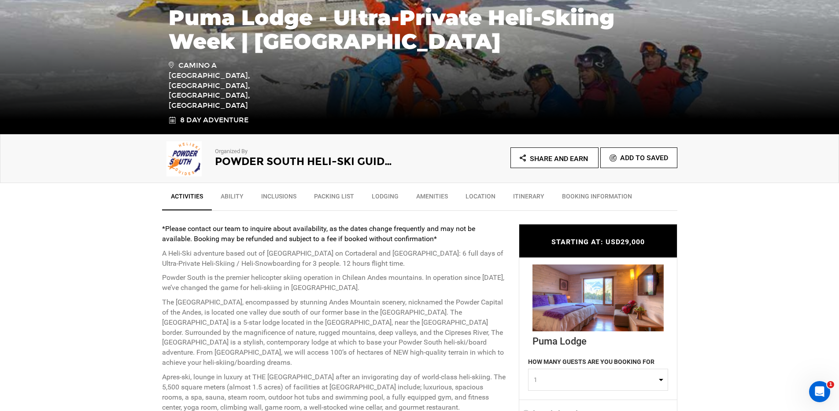
scroll to position [441, 0]
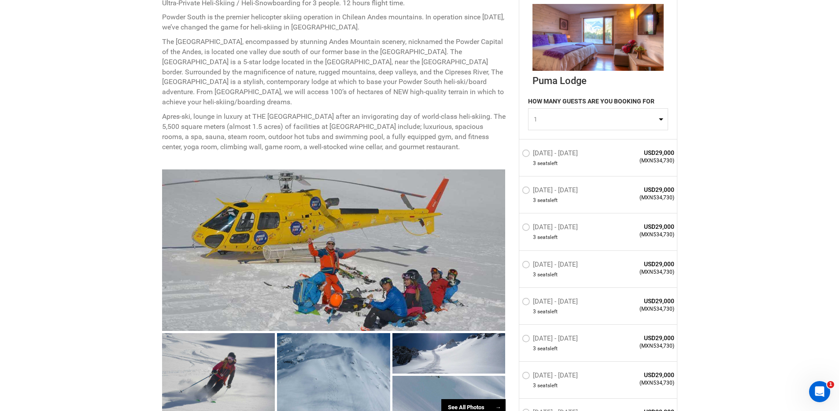
drag, startPoint x: 123, startPoint y: 39, endPoint x: 565, endPoint y: 316, distance: 521.9
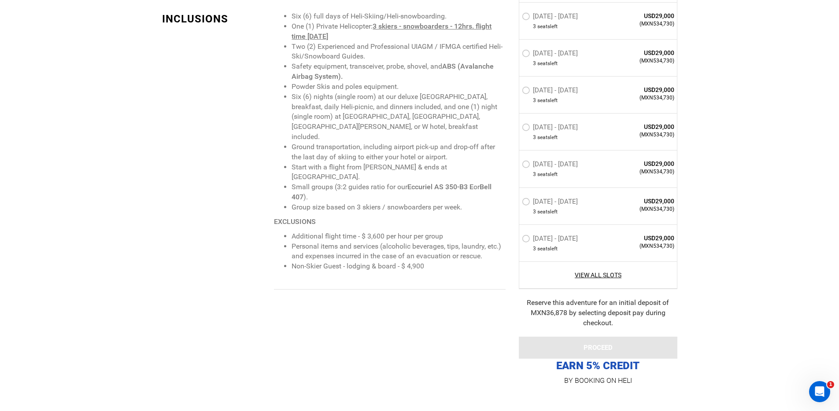
scroll to position [956, 0]
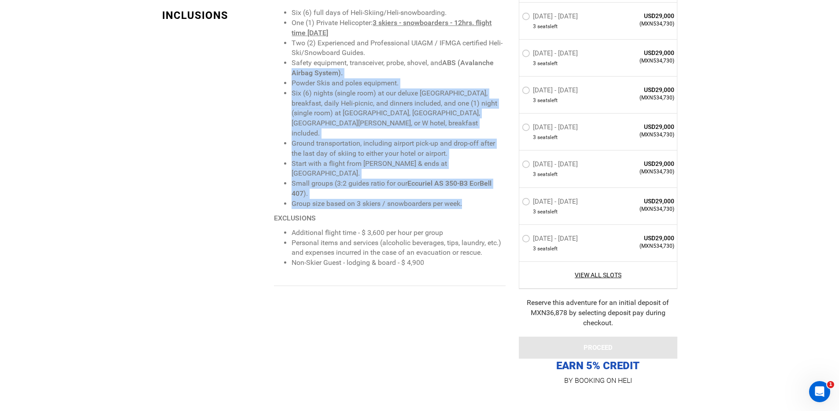
drag, startPoint x: 444, startPoint y: 217, endPoint x: 269, endPoint y: 43, distance: 246.1
click at [269, 43] on div "INCLUSIONS Six (6) full days of Heli-Skiing/Heli-snowboarding. One (1) Private …" at bounding box center [333, 147] width 357 height 278
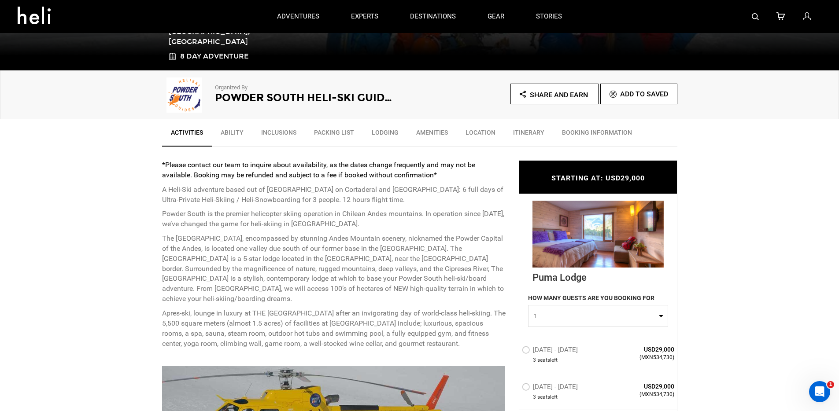
scroll to position [0, 0]
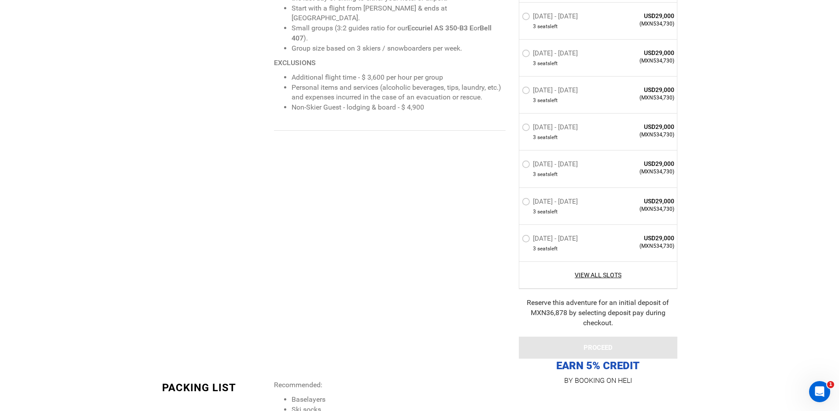
drag, startPoint x: 152, startPoint y: 313, endPoint x: 685, endPoint y: 411, distance: 541.9
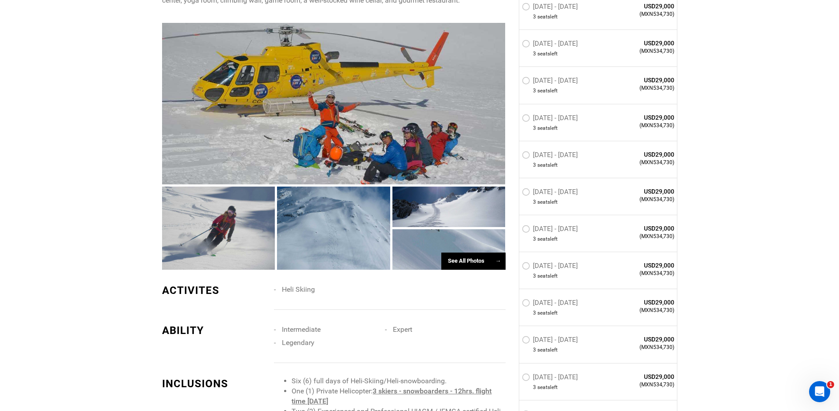
click at [395, 270] on div "ACTIVITES Heli Skiing" at bounding box center [334, 290] width 344 height 40
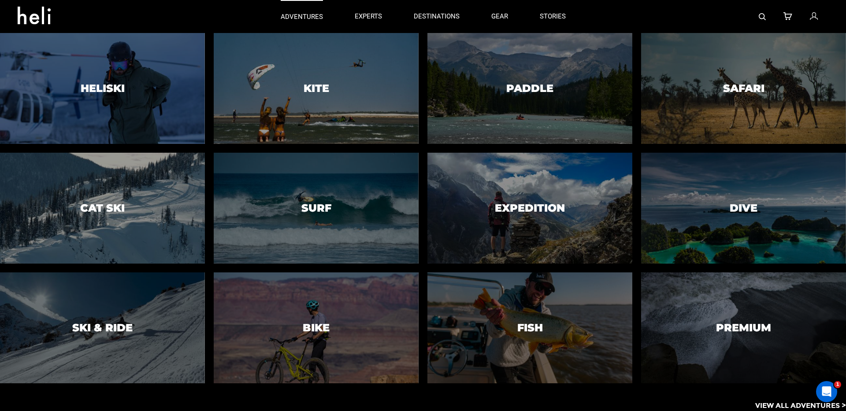
click at [304, 17] on p "adventures" at bounding box center [302, 16] width 42 height 9
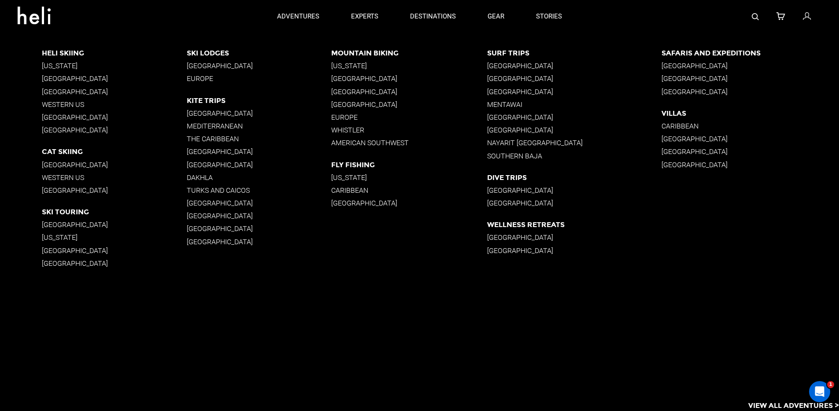
click at [33, 17] on icon at bounding box center [38, 13] width 40 height 14
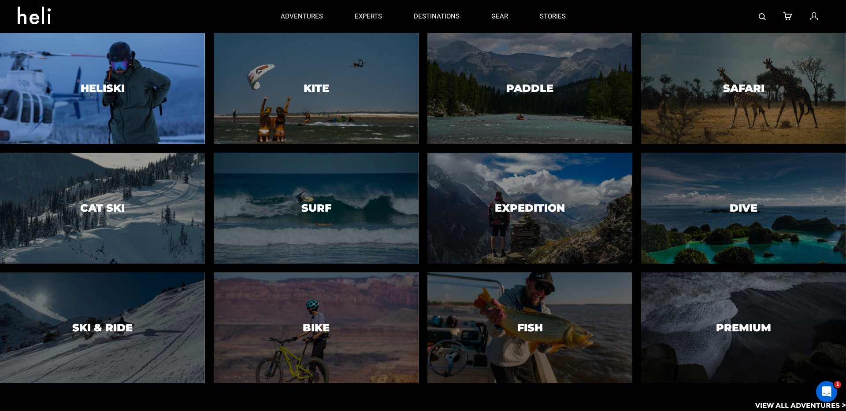
click at [141, 95] on div at bounding box center [102, 88] width 209 height 113
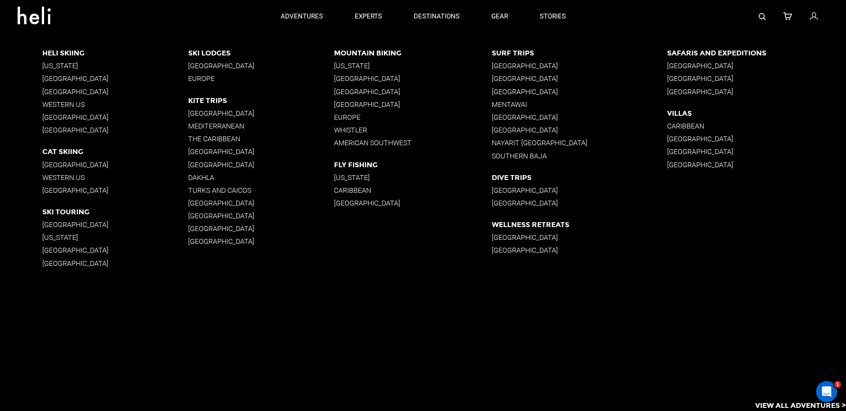
click at [508, 239] on p "[GEOGRAPHIC_DATA]" at bounding box center [579, 237] width 175 height 8
click at [510, 238] on p "[GEOGRAPHIC_DATA]" at bounding box center [579, 237] width 175 height 8
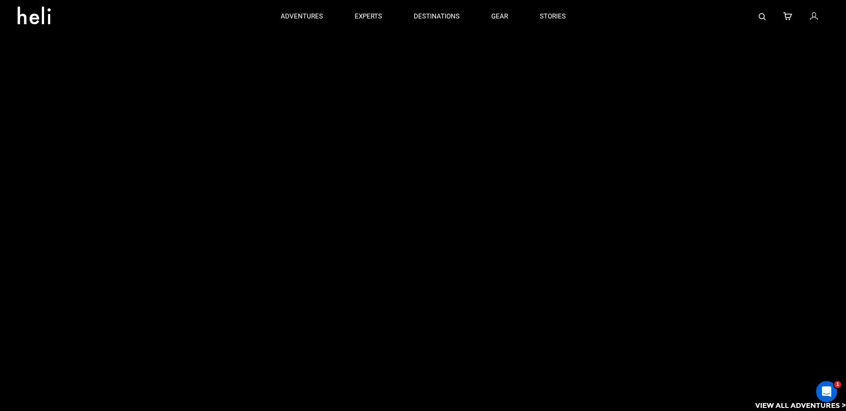
click at [513, 251] on div at bounding box center [443, 165] width 803 height 265
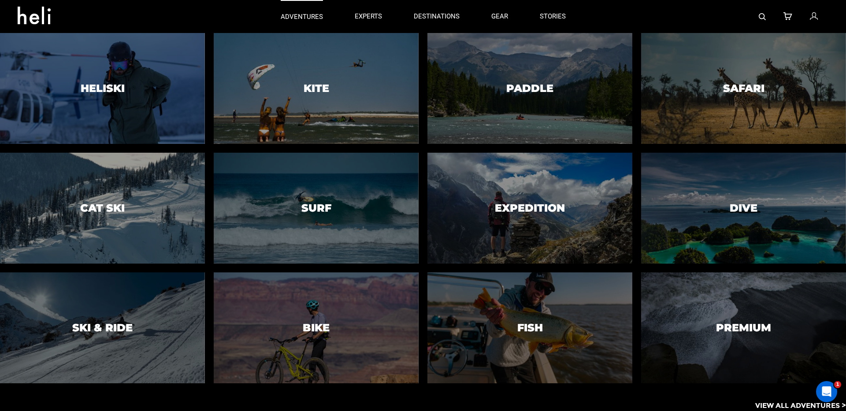
click at [289, 16] on p "adventures" at bounding box center [302, 16] width 42 height 9
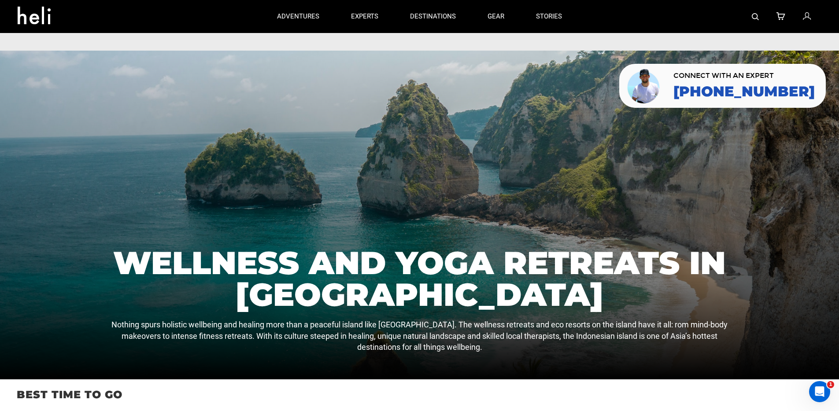
click at [323, 15] on div "adventures experts destinations gear stories" at bounding box center [419, 16] width 317 height 33
click at [371, 14] on p "experts" at bounding box center [364, 16] width 27 height 9
click at [370, 15] on p "experts" at bounding box center [364, 16] width 27 height 9
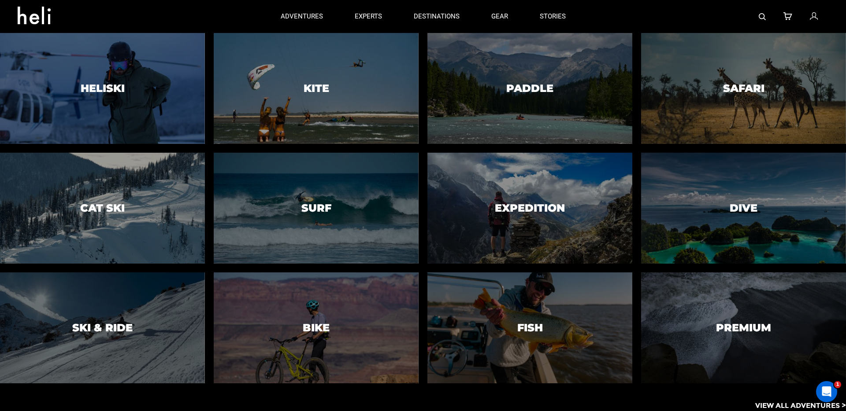
click at [322, 220] on div at bounding box center [315, 208] width 209 height 113
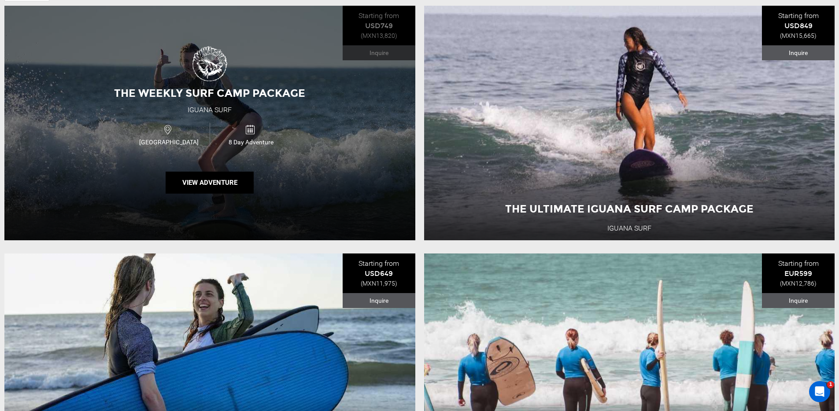
scroll to position [441, 0]
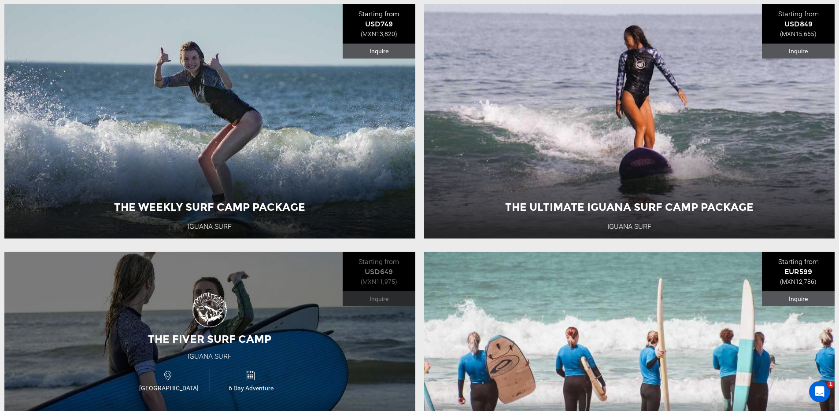
click at [264, 252] on div "The Fiver Surf Camp Iguana Surf [GEOGRAPHIC_DATA] 6 Day Adventure View Adventure" at bounding box center [209, 369] width 411 height 235
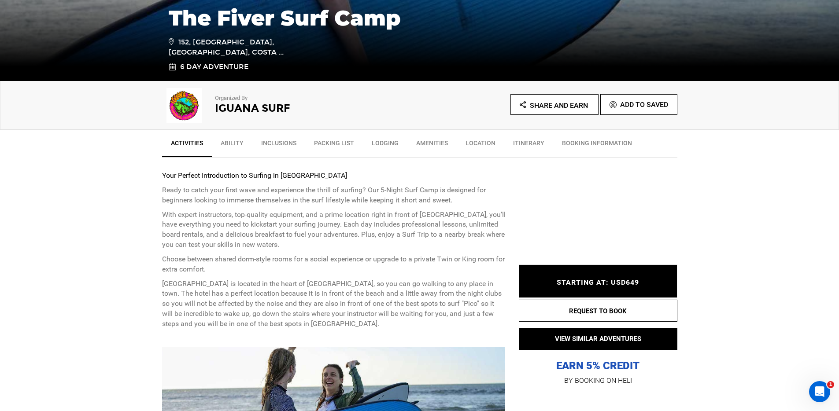
scroll to position [268, 0]
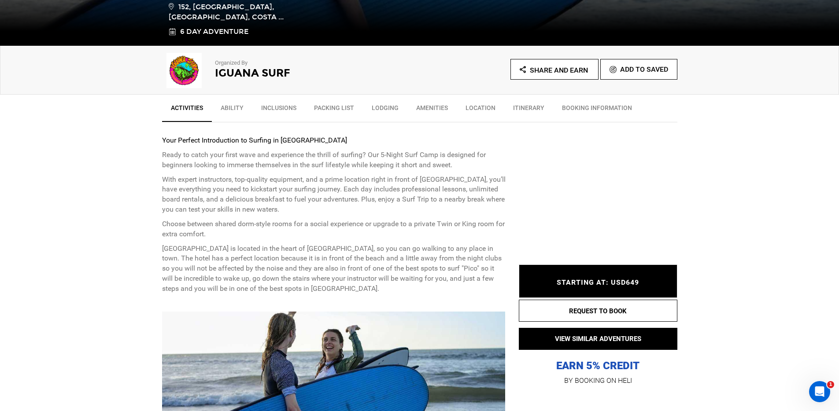
click at [619, 278] on span "STARTING AT: USD649" at bounding box center [598, 282] width 82 height 8
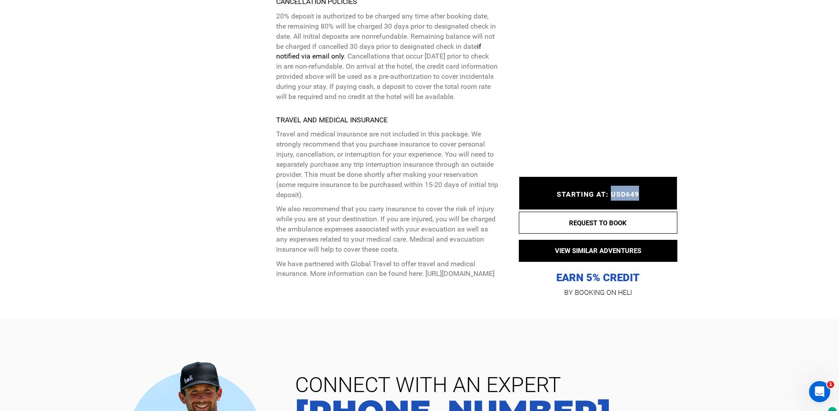
scroll to position [2032, 0]
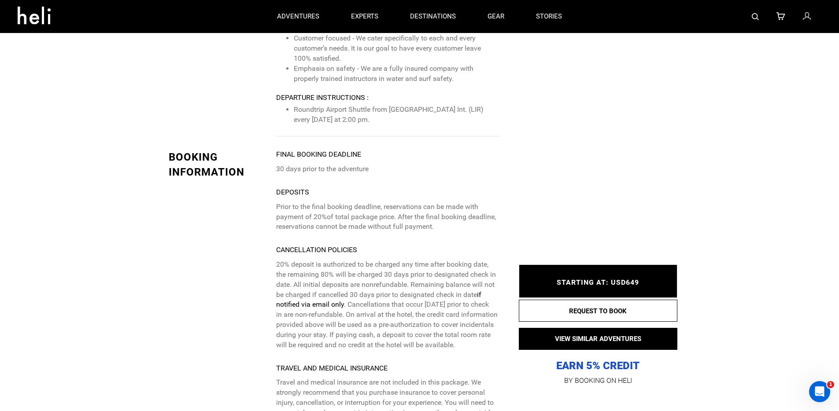
click at [605, 257] on div "STARTING AT: USD649 STARTING AT: USD649 REQUEST TO BOOK VIEW SIMILAR ADVENTURES…" at bounding box center [592, 320] width 172 height 136
click at [610, 283] on span "STARTING AT: USD649" at bounding box center [598, 282] width 82 height 8
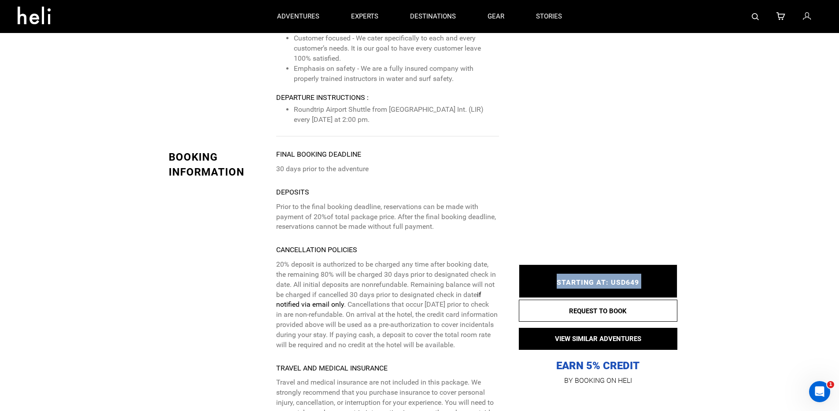
click at [610, 283] on span "STARTING AT: USD649" at bounding box center [598, 282] width 82 height 8
